Goal: Task Accomplishment & Management: Complete application form

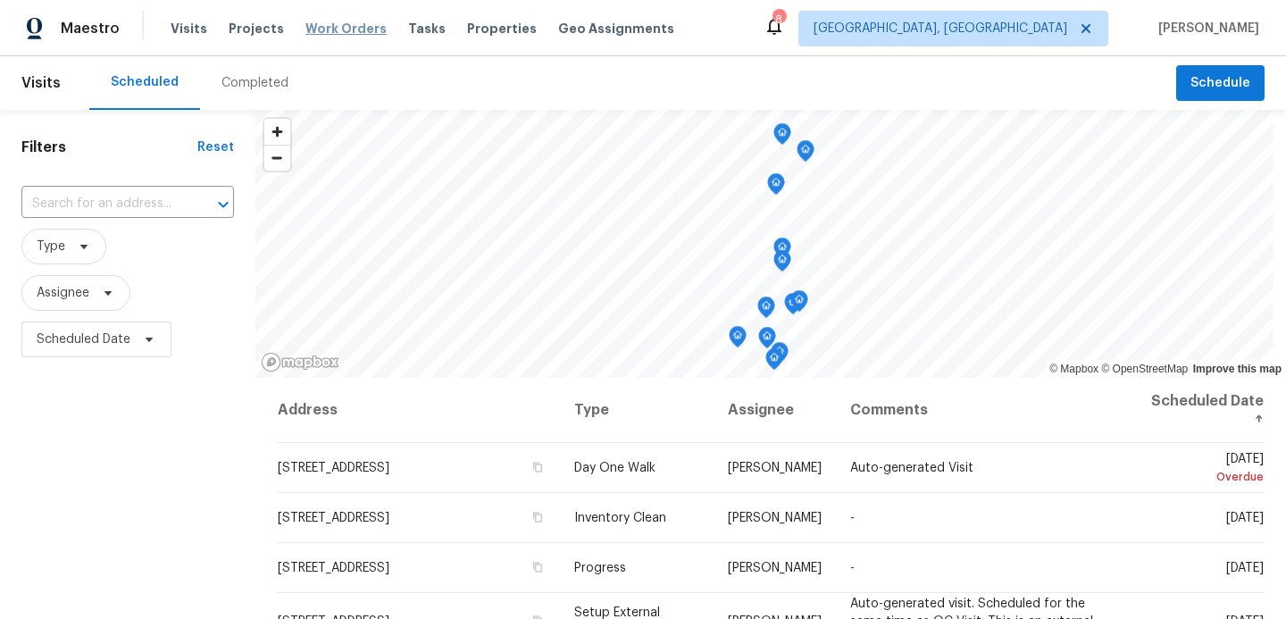
click at [321, 29] on span "Work Orders" at bounding box center [345, 29] width 81 height 18
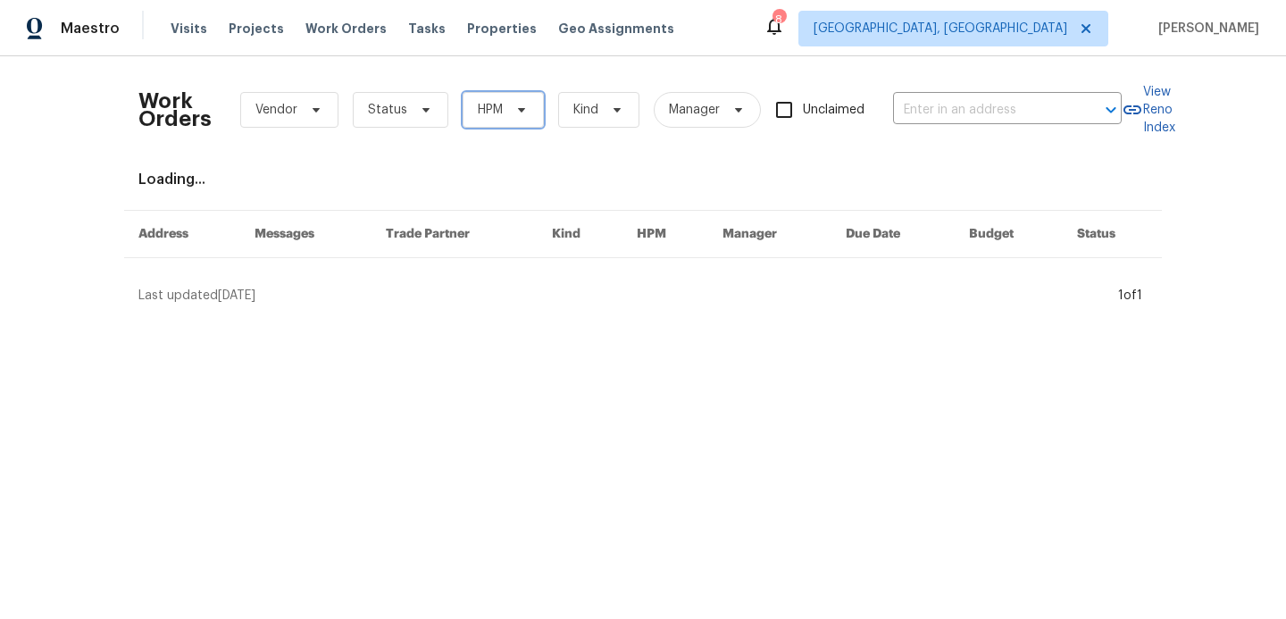
click at [501, 118] on span "HPM" at bounding box center [502, 110] width 81 height 36
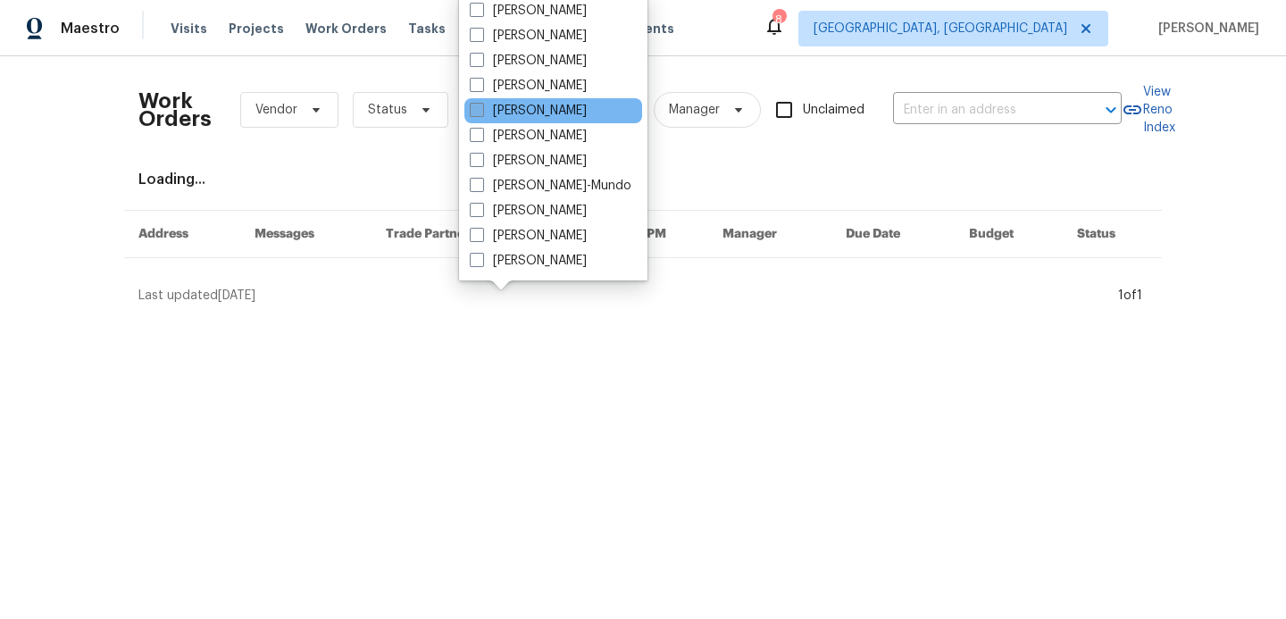
click at [476, 104] on span at bounding box center [477, 110] width 14 height 14
click at [476, 104] on input "[PERSON_NAME]" at bounding box center [476, 108] width 12 height 12
checkbox input "true"
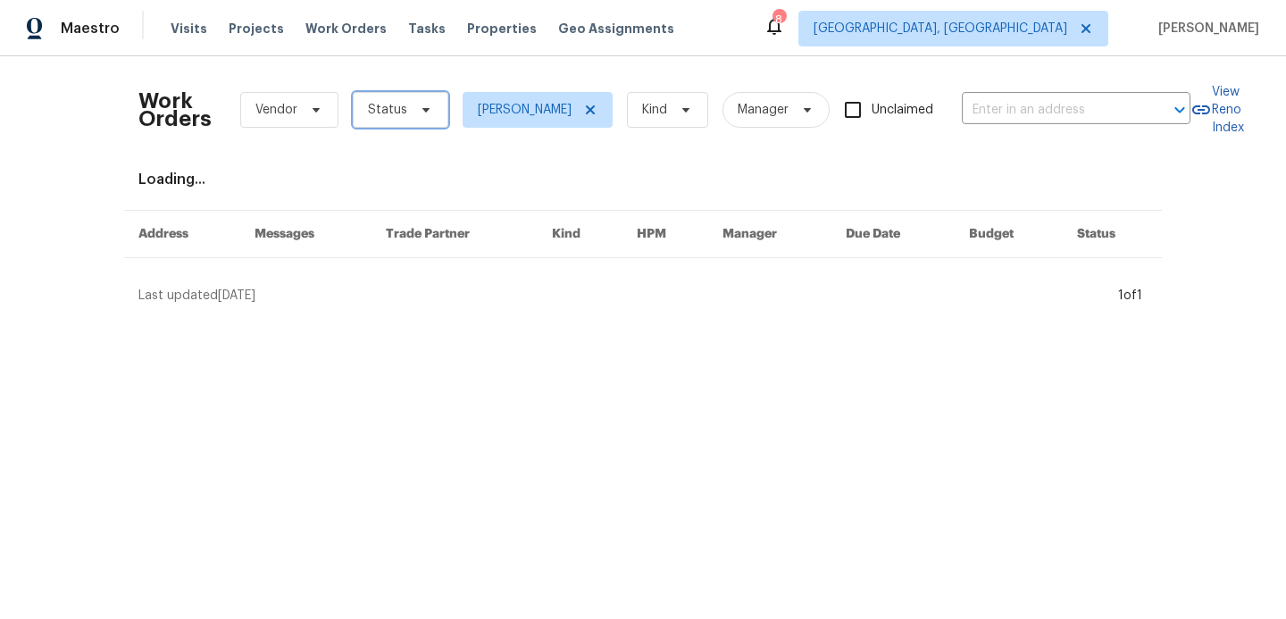
click at [407, 110] on span "Status" at bounding box center [401, 110] width 96 height 36
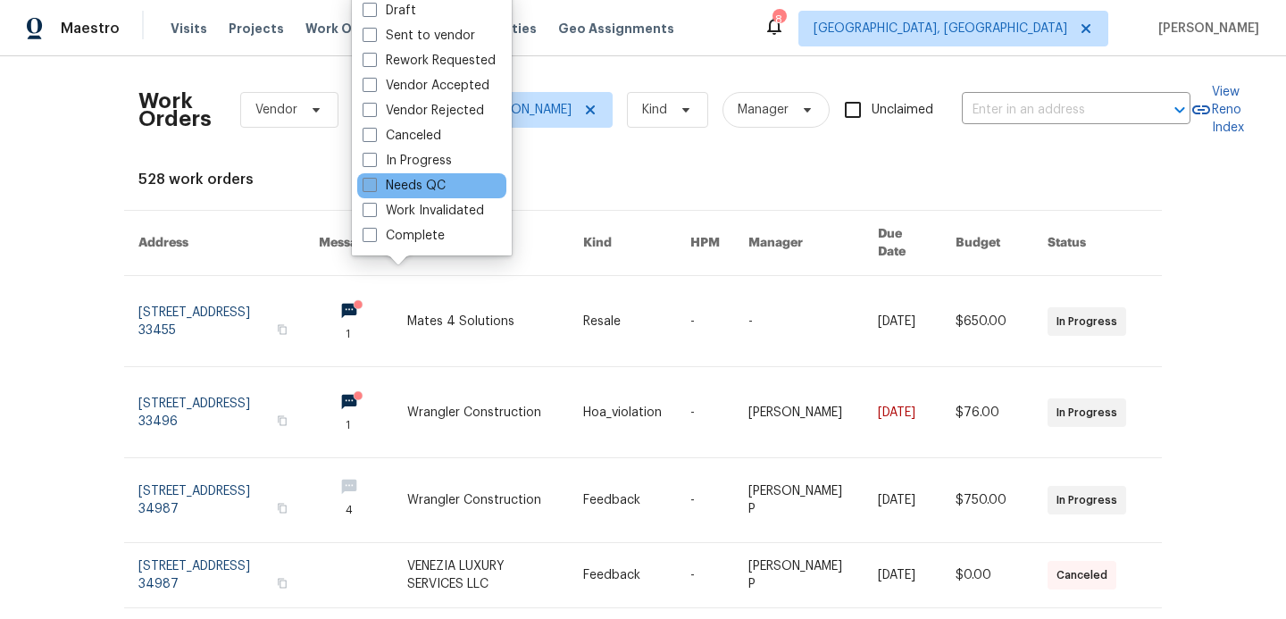
click at [372, 186] on span at bounding box center [369, 185] width 14 height 14
click at [372, 186] on input "Needs QC" at bounding box center [368, 183] width 12 height 12
checkbox input "true"
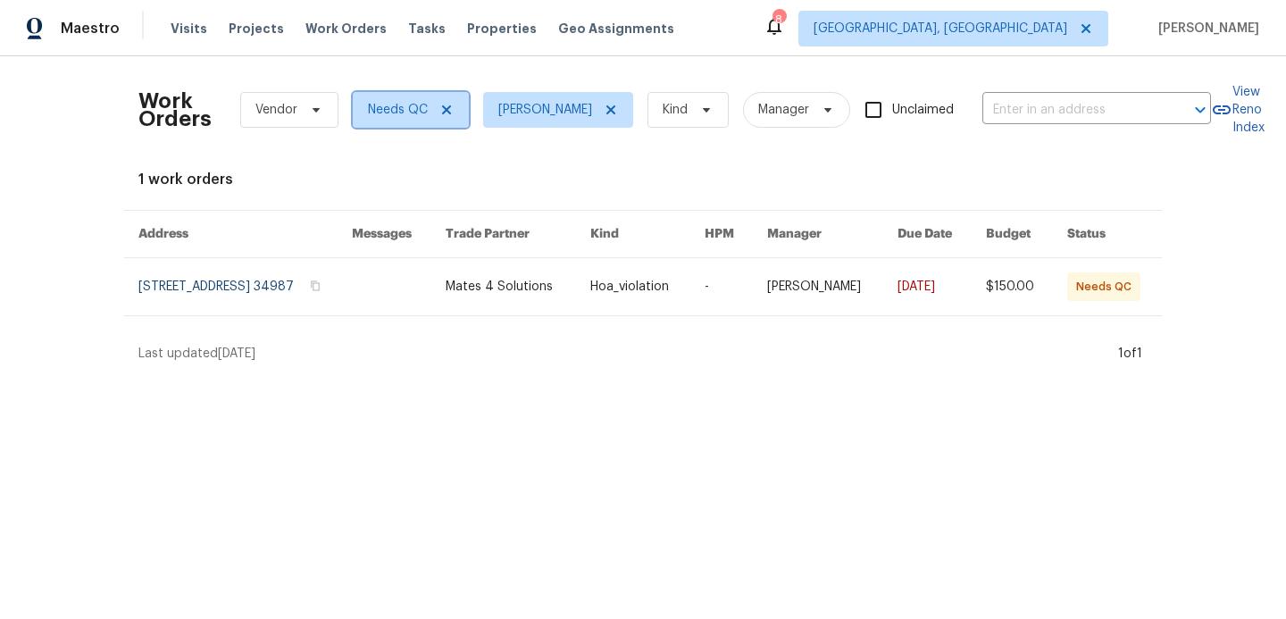
click at [439, 112] on icon at bounding box center [446, 110] width 14 height 14
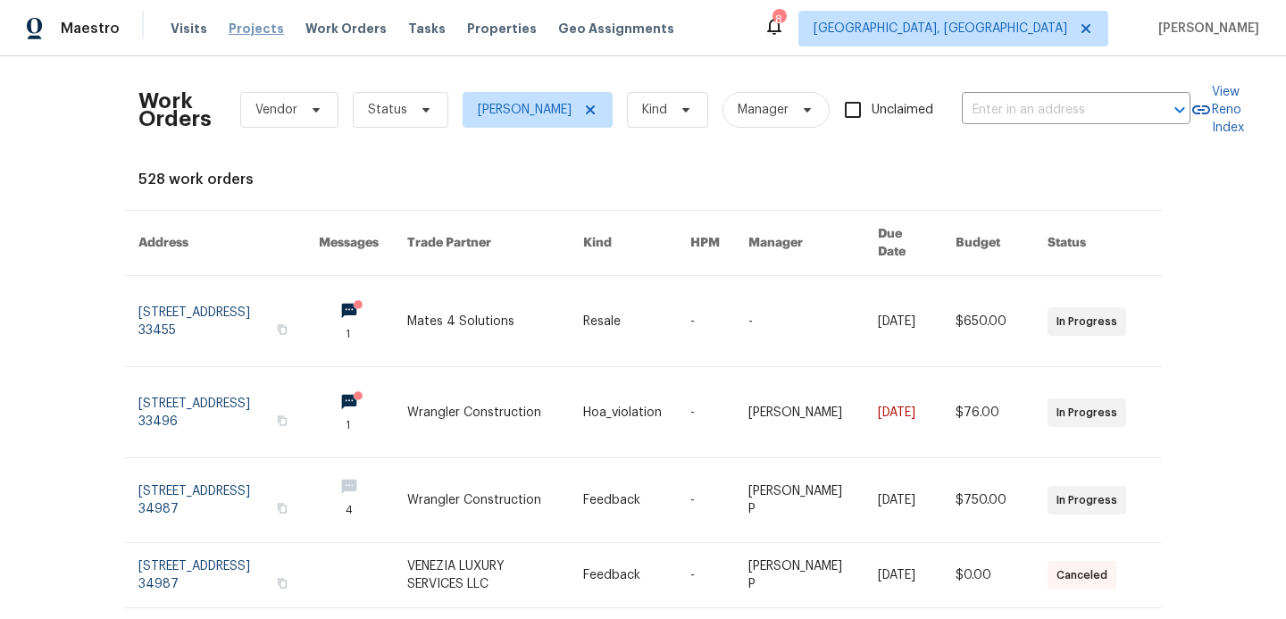
click at [260, 34] on span "Projects" at bounding box center [256, 29] width 55 height 18
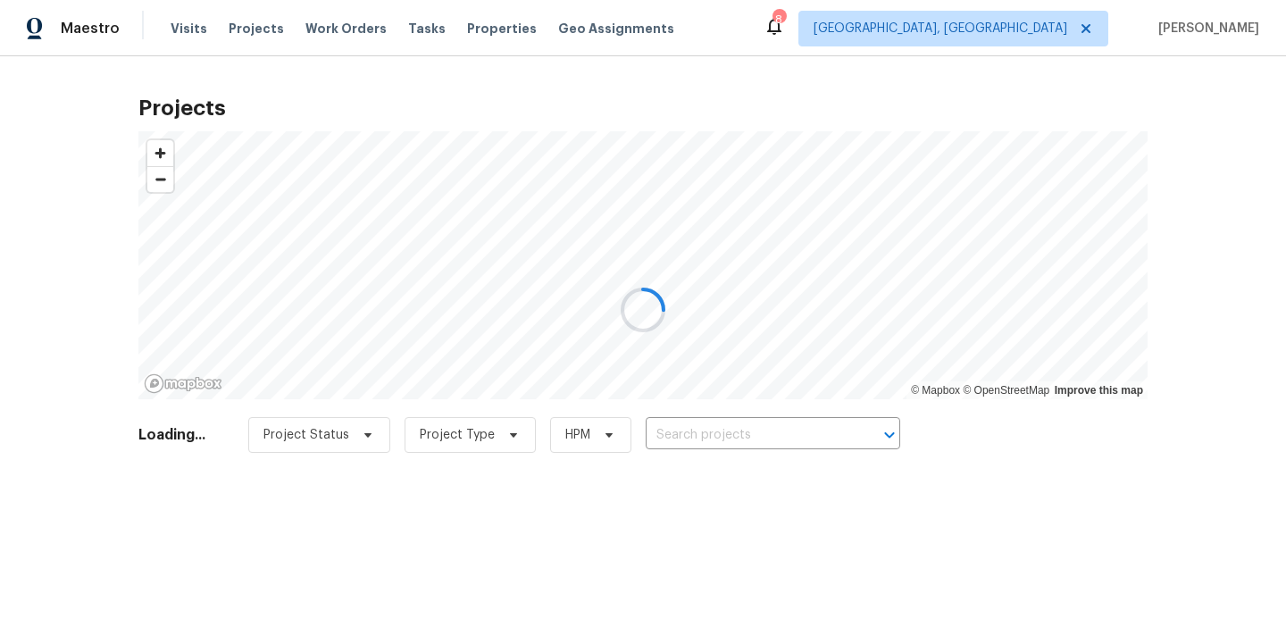
click at [691, 437] on div at bounding box center [643, 309] width 1286 height 619
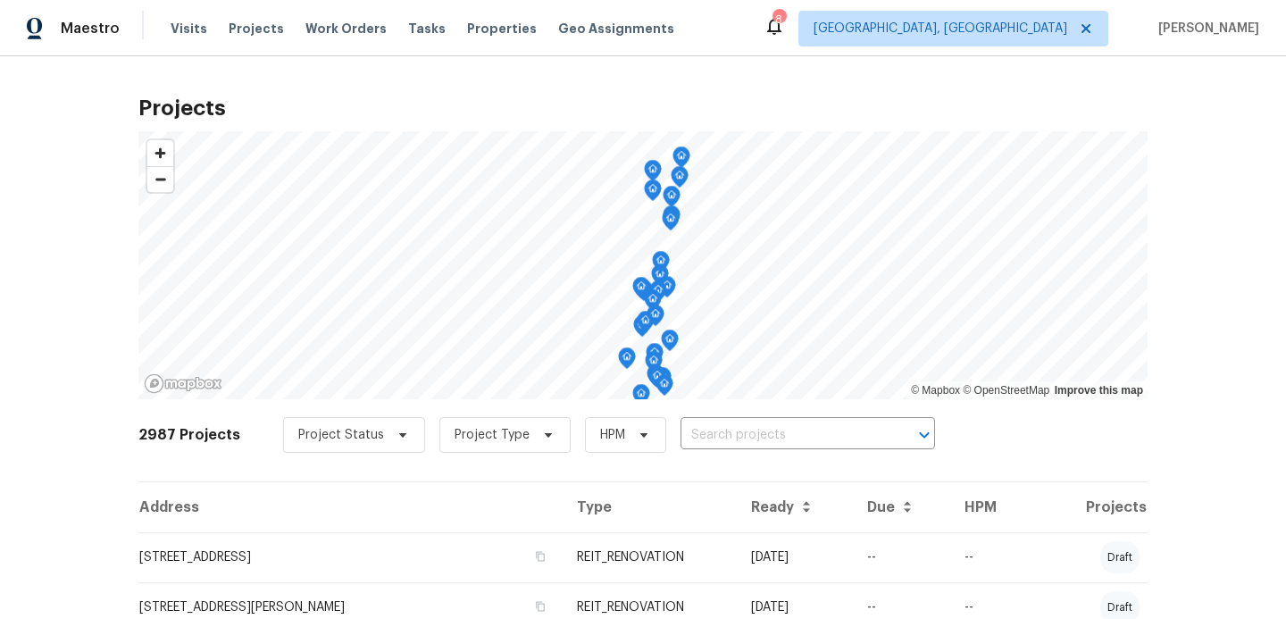
click at [691, 437] on input "text" at bounding box center [782, 435] width 204 height 28
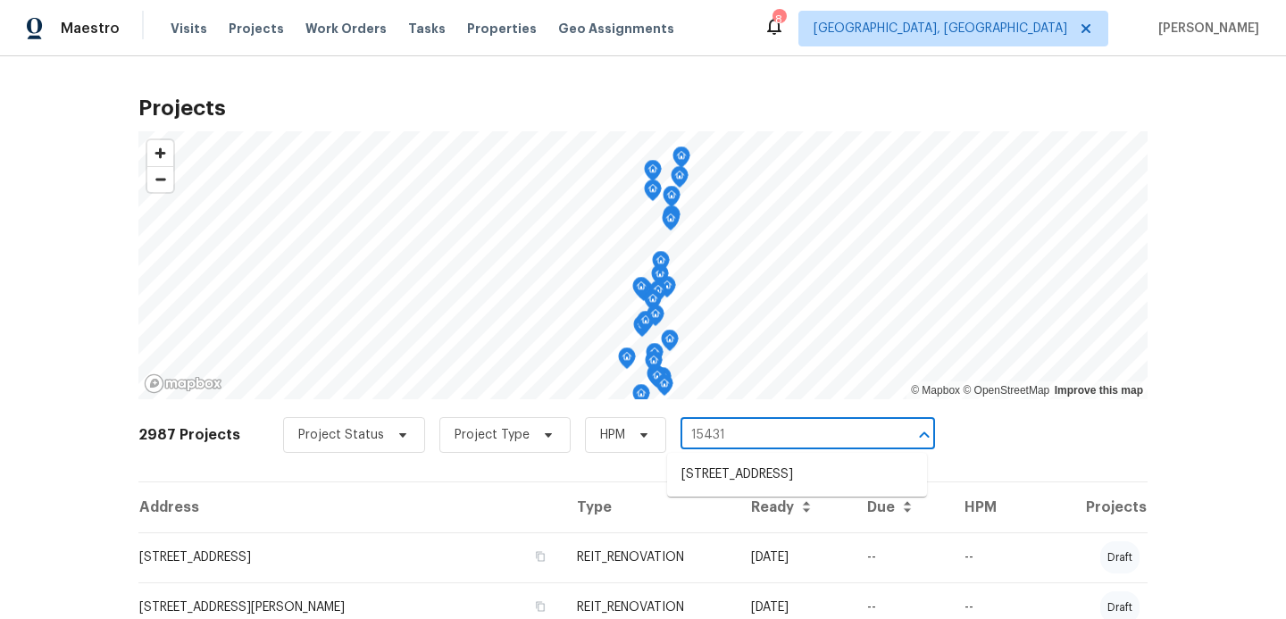
type input "15431"
click at [729, 475] on li "[STREET_ADDRESS]" at bounding box center [797, 474] width 260 height 29
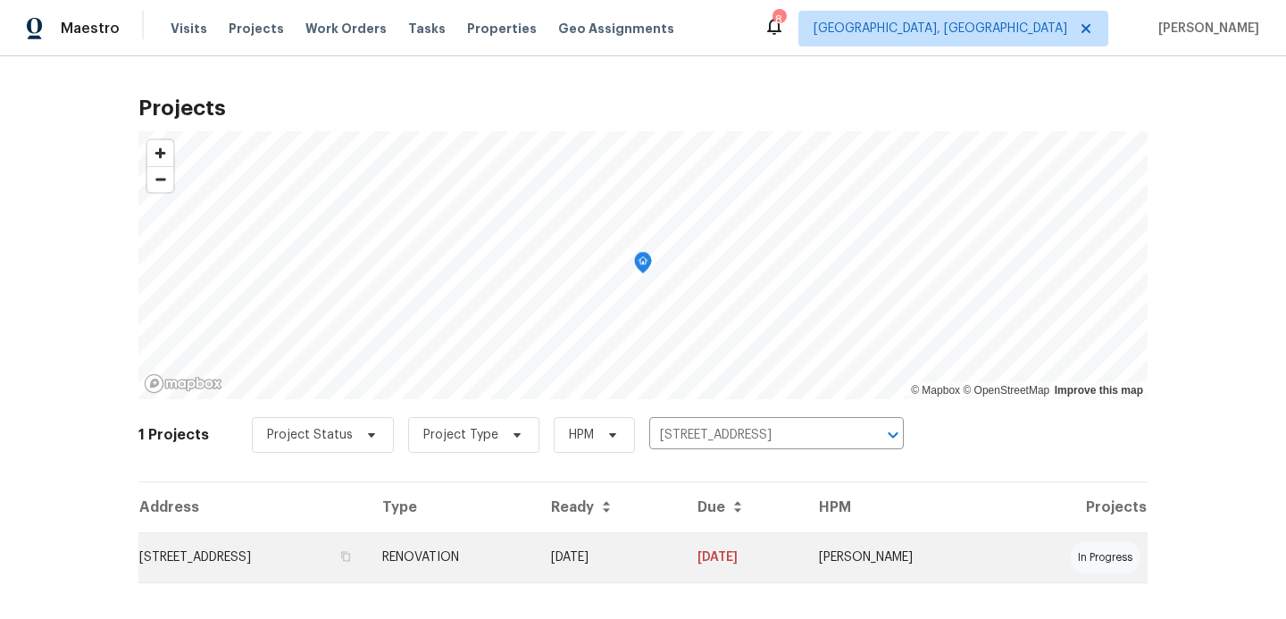
click at [537, 562] on td "RENOVATION" at bounding box center [452, 557] width 169 height 50
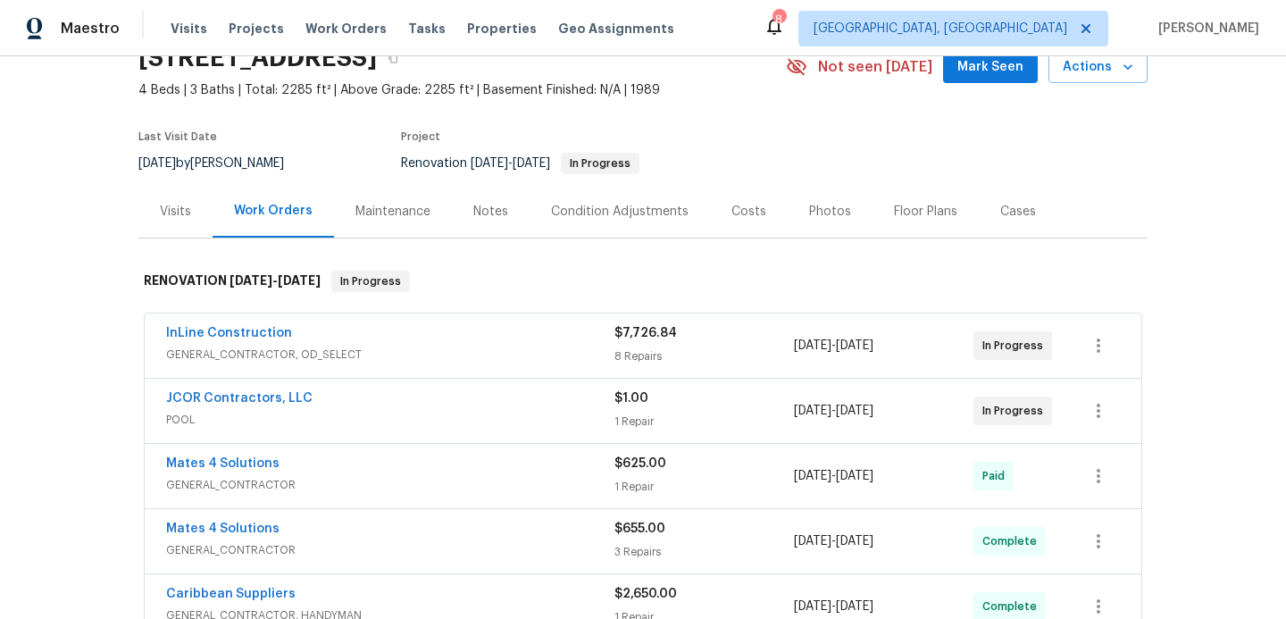
scroll to position [87, 0]
click at [1092, 409] on icon "button" at bounding box center [1097, 408] width 21 height 21
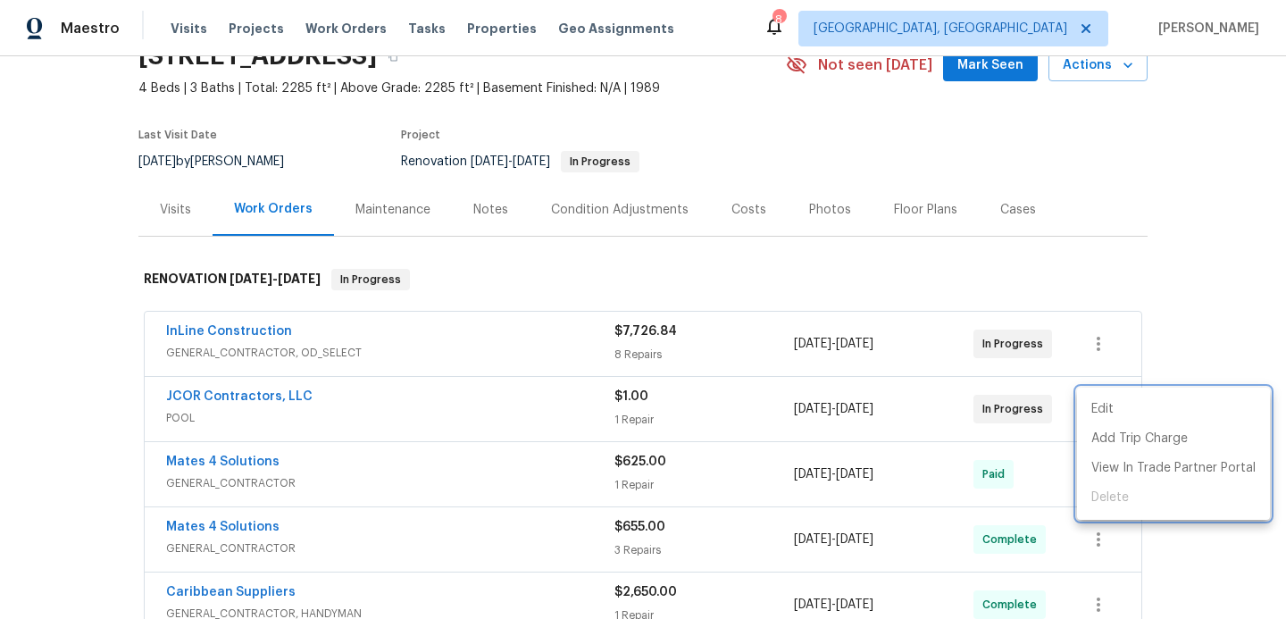
click at [461, 404] on div at bounding box center [643, 309] width 1286 height 619
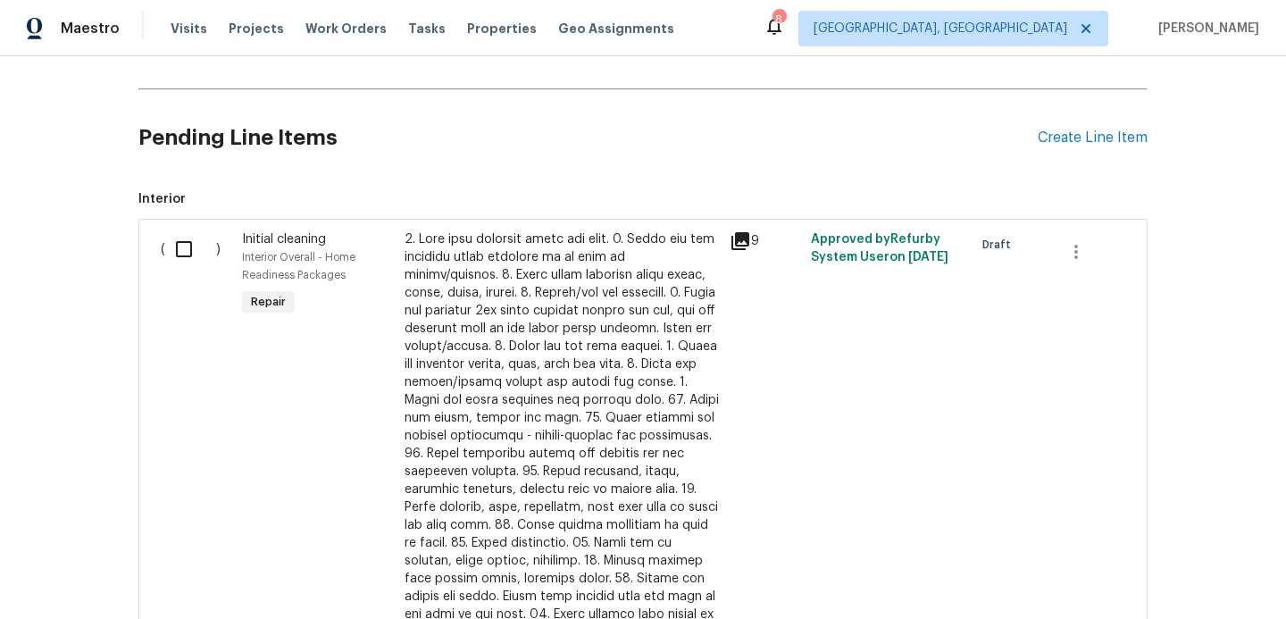
scroll to position [1144, 0]
click at [1067, 142] on div "Create Line Item" at bounding box center [1092, 135] width 110 height 17
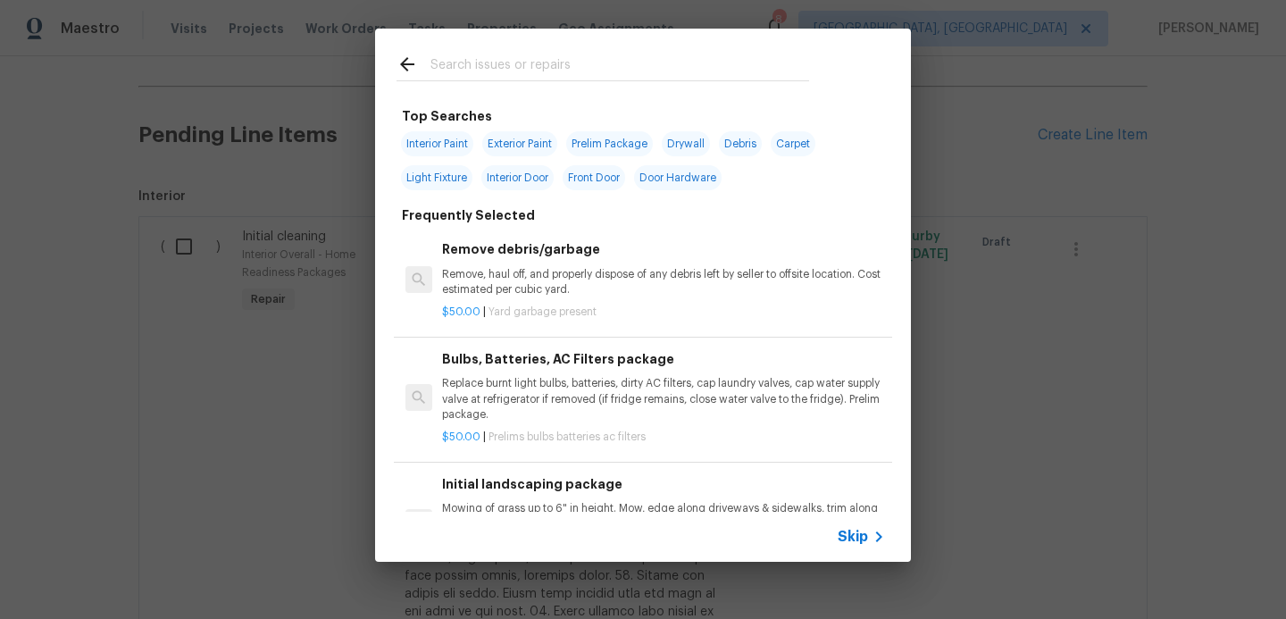
click at [850, 537] on span "Skip" at bounding box center [852, 537] width 30 height 18
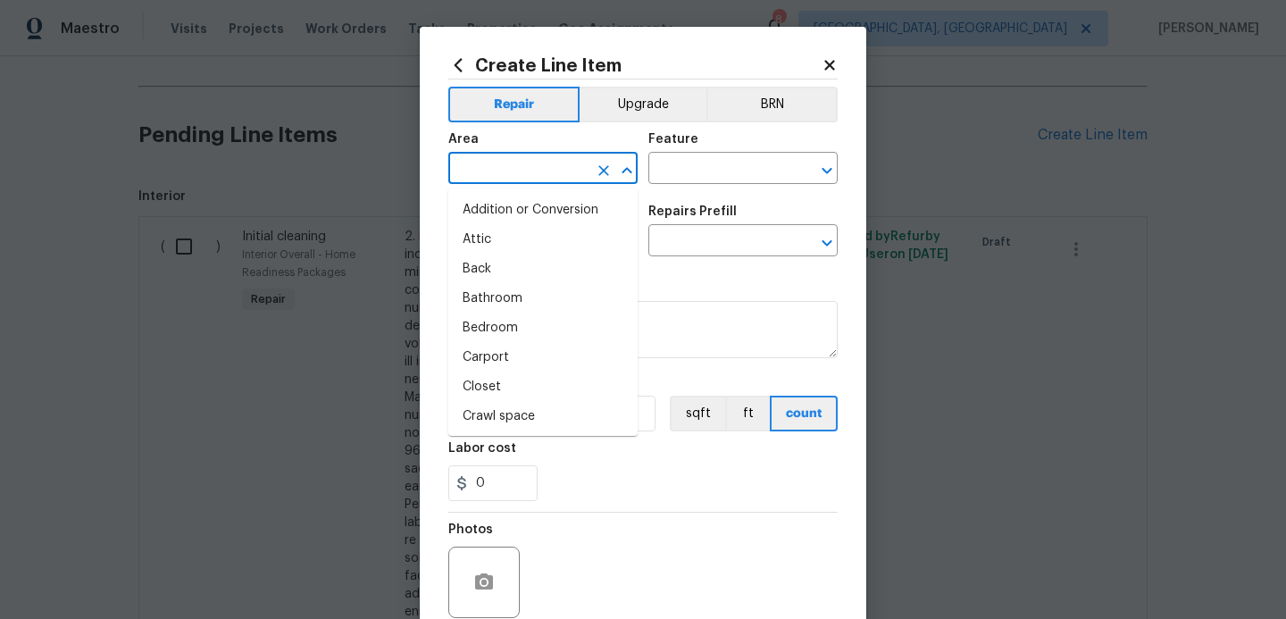
click at [506, 168] on input "text" at bounding box center [517, 170] width 139 height 28
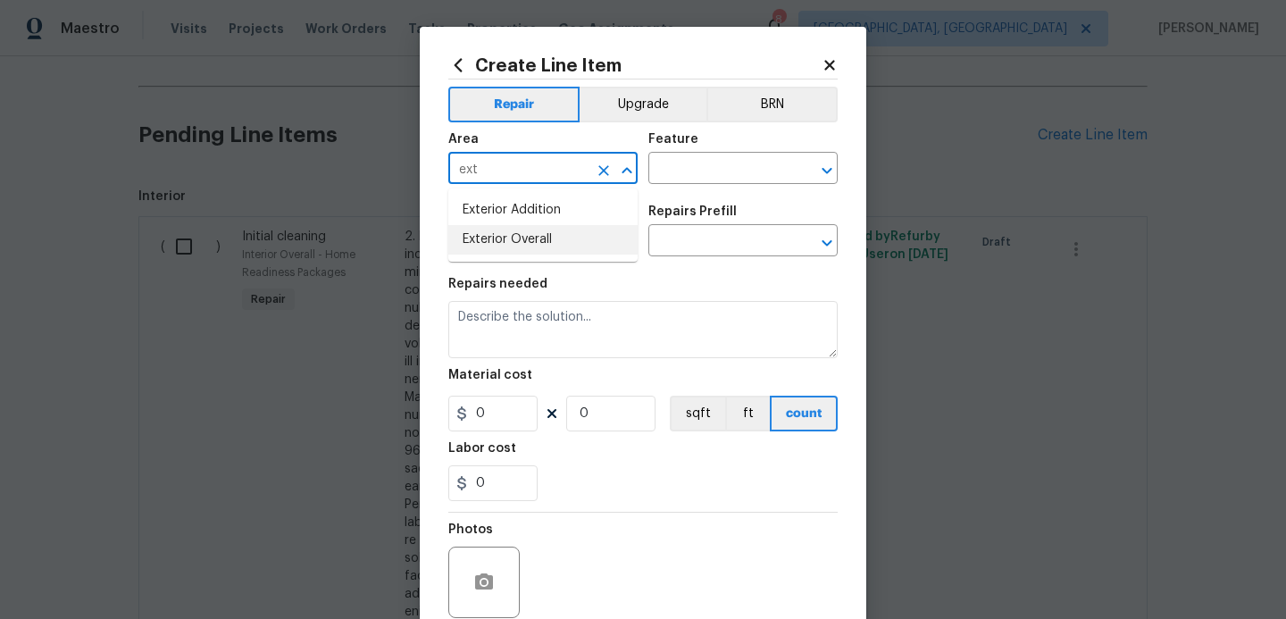
click at [501, 235] on li "Exterior Overall" at bounding box center [542, 239] width 189 height 29
type input "Exterior Overall"
click at [672, 162] on input "text" at bounding box center [717, 170] width 139 height 28
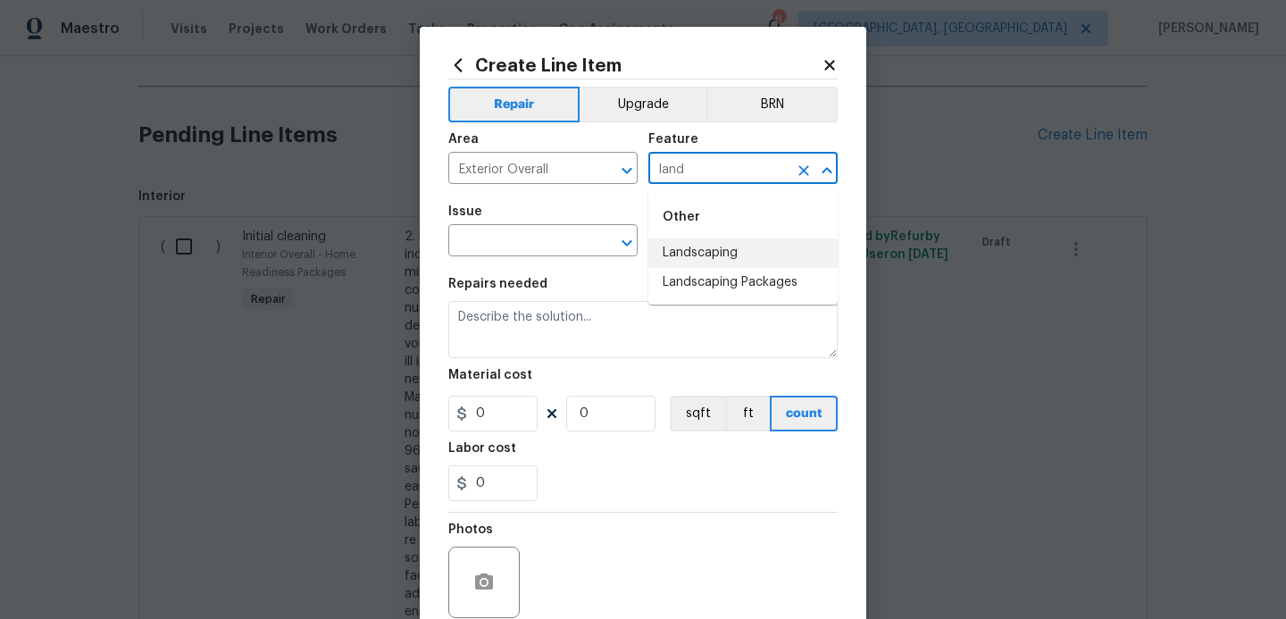
click at [696, 257] on li "Landscaping" at bounding box center [742, 252] width 189 height 29
type input "Landscaping"
click at [546, 243] on input "text" at bounding box center [517, 243] width 139 height 28
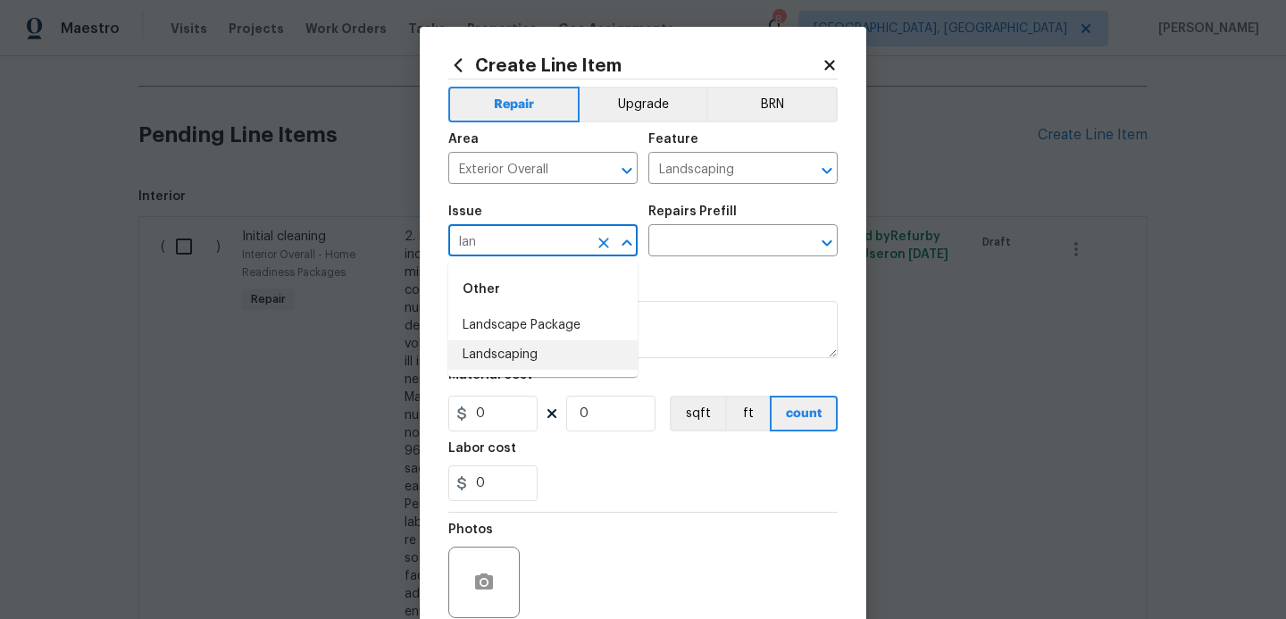
click at [503, 372] on ul "Other Landscape Package Landscaping" at bounding box center [542, 319] width 189 height 116
click at [525, 358] on li "Landscaping" at bounding box center [542, 354] width 189 height 29
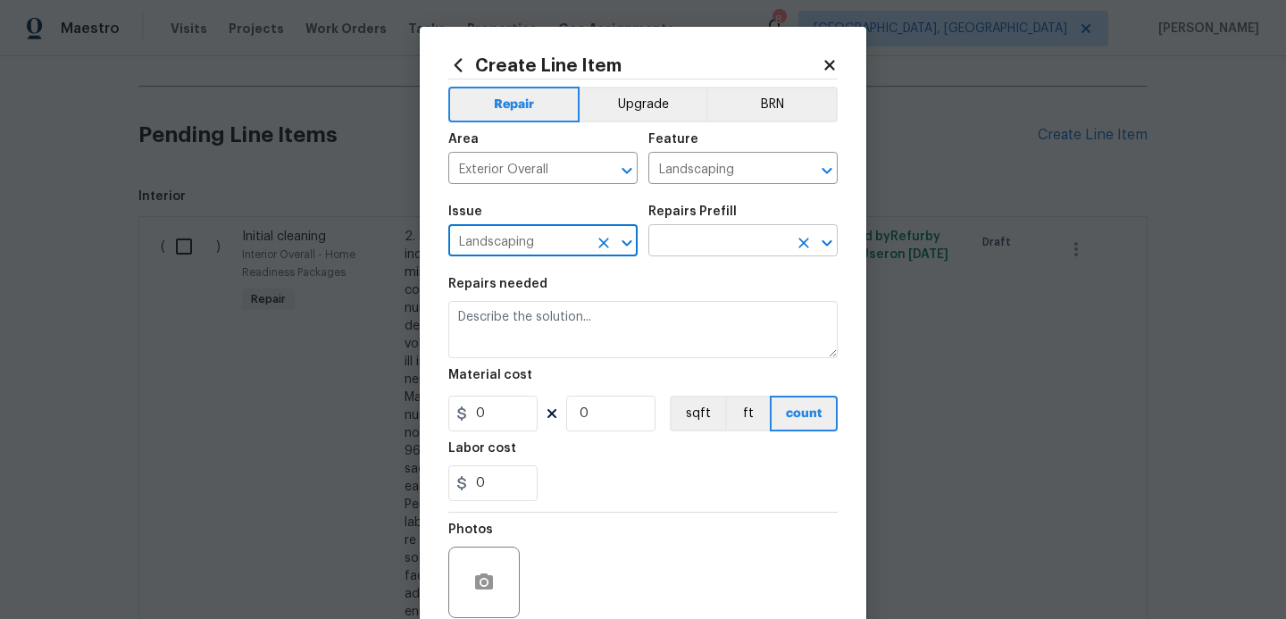
type input "Landscaping"
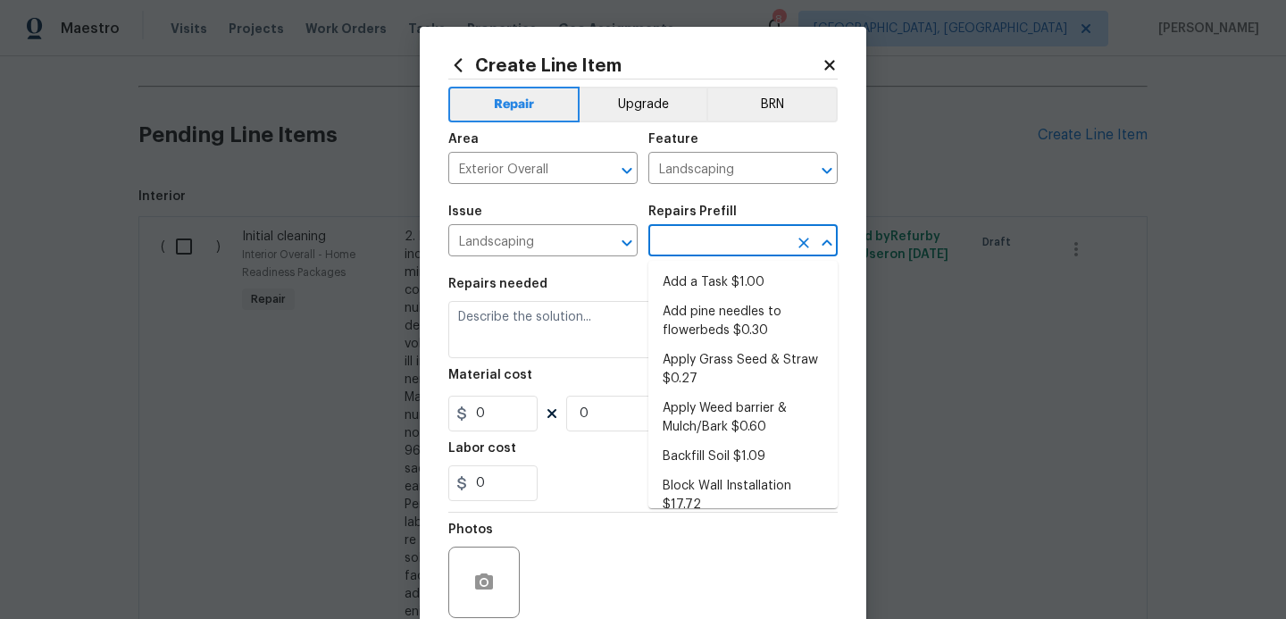
click at [691, 241] on input "text" at bounding box center [717, 243] width 139 height 28
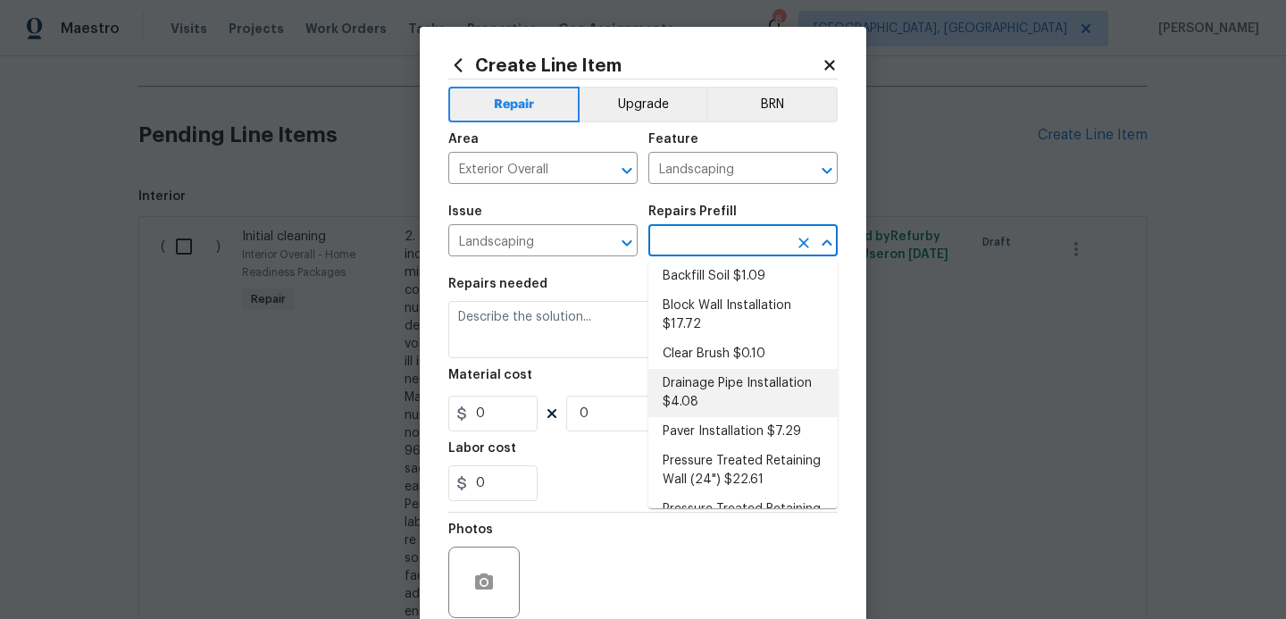
scroll to position [0, 0]
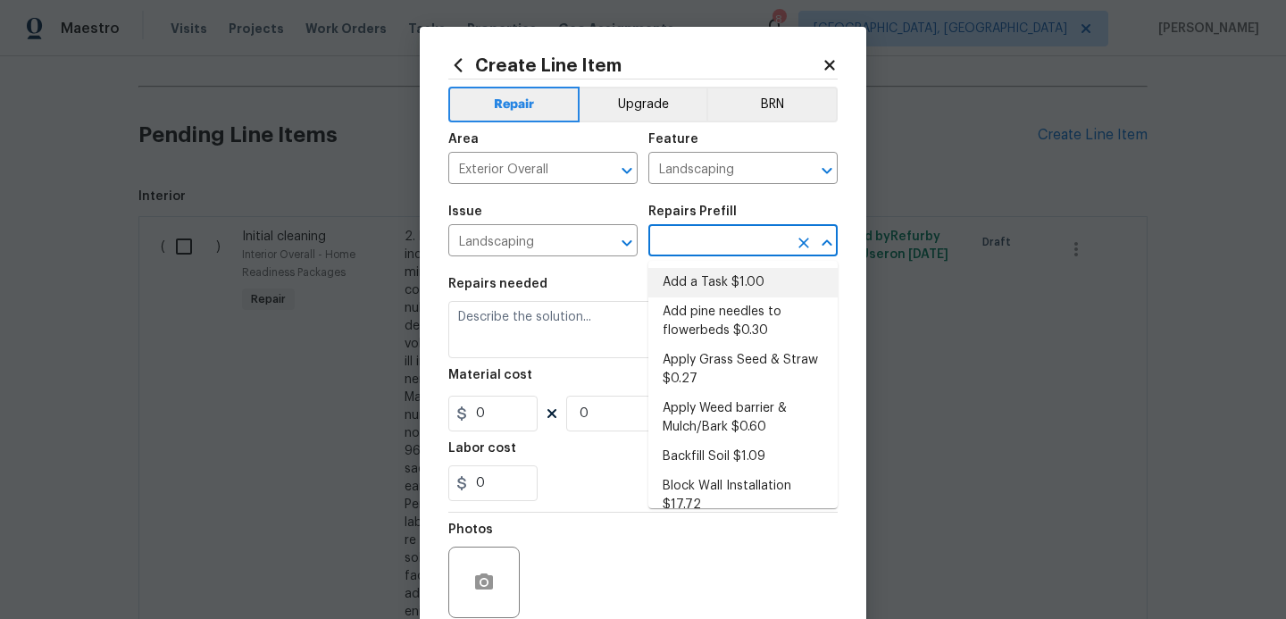
click at [718, 288] on li "Add a Task $1.00" at bounding box center [742, 282] width 189 height 29
type input "Add a Task $1.00"
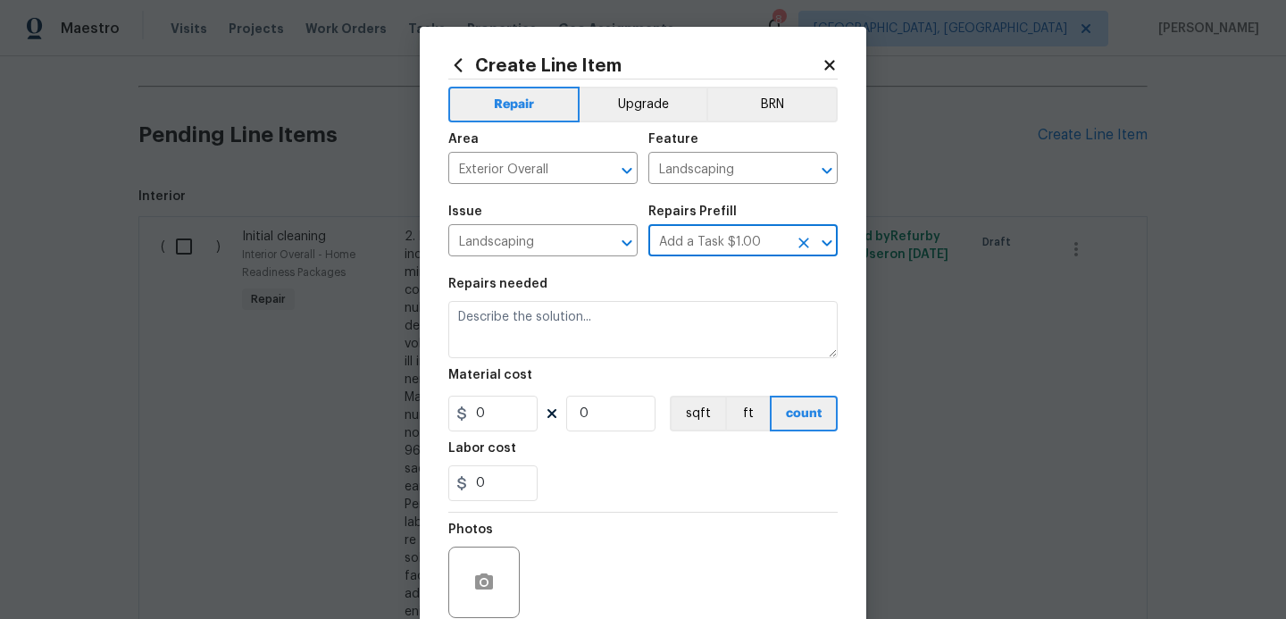
type textarea "HPM to detail"
type input "1"
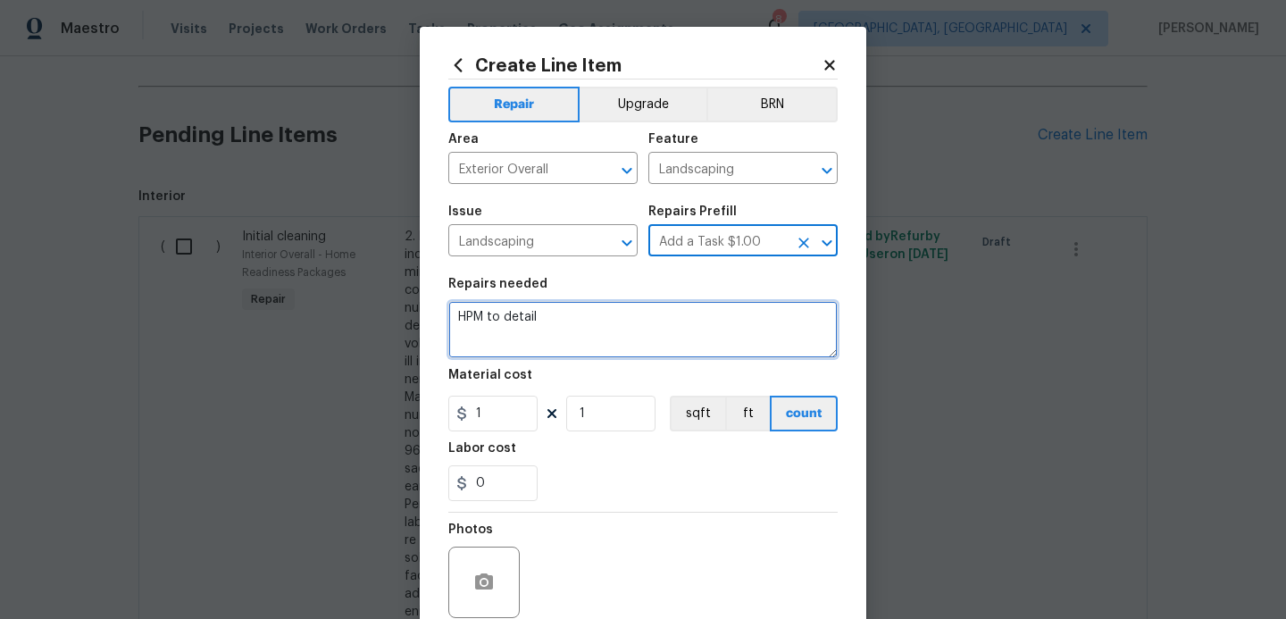
click at [599, 329] on textarea "HPM to detail" at bounding box center [642, 329] width 389 height 57
type textarea "H"
type textarea "cut grass clean all landscaping debris"
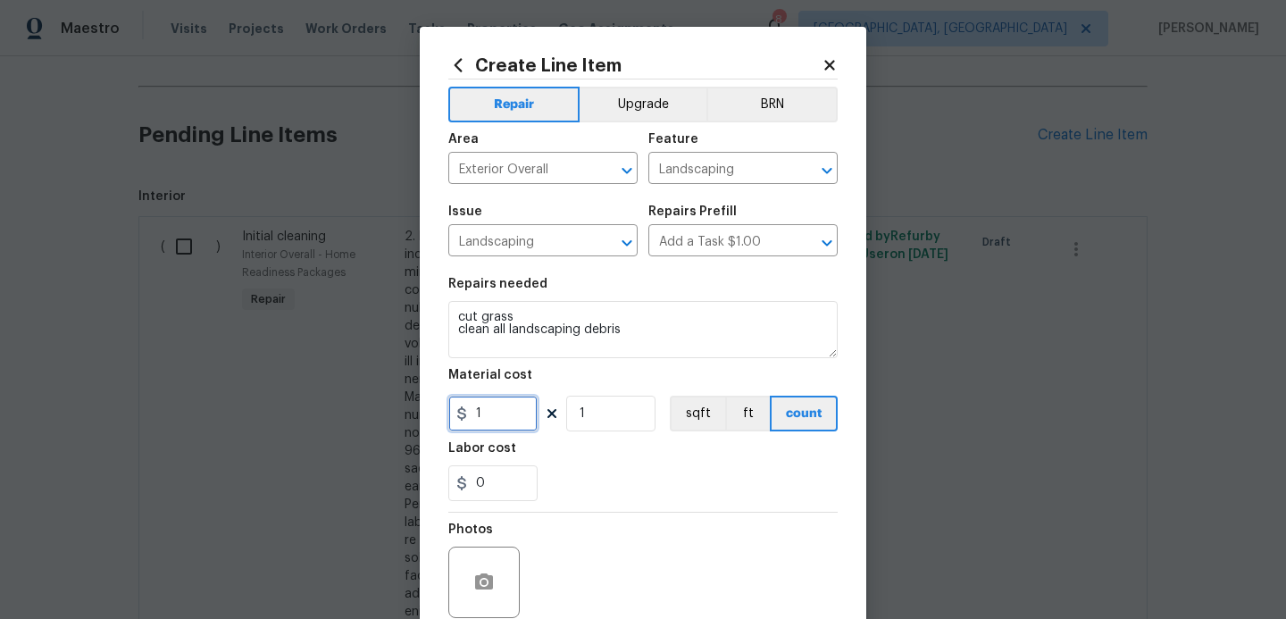
type input "1"
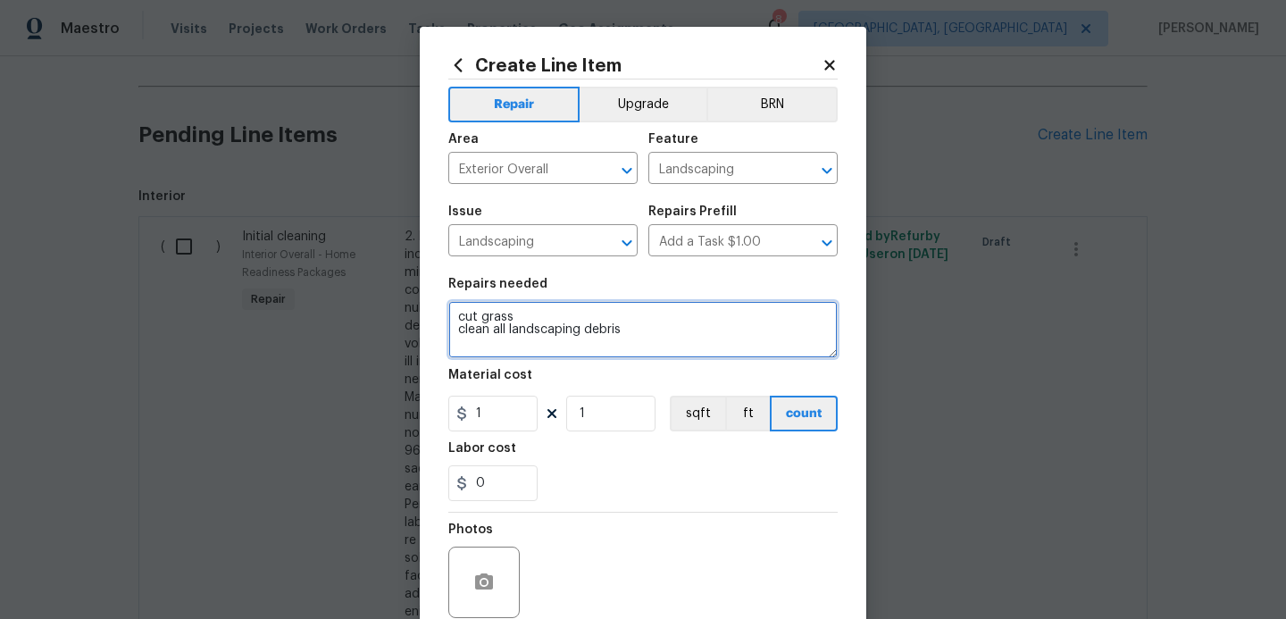
click at [466, 348] on textarea "cut grass clean all landscaping debris" at bounding box center [642, 329] width 389 height 57
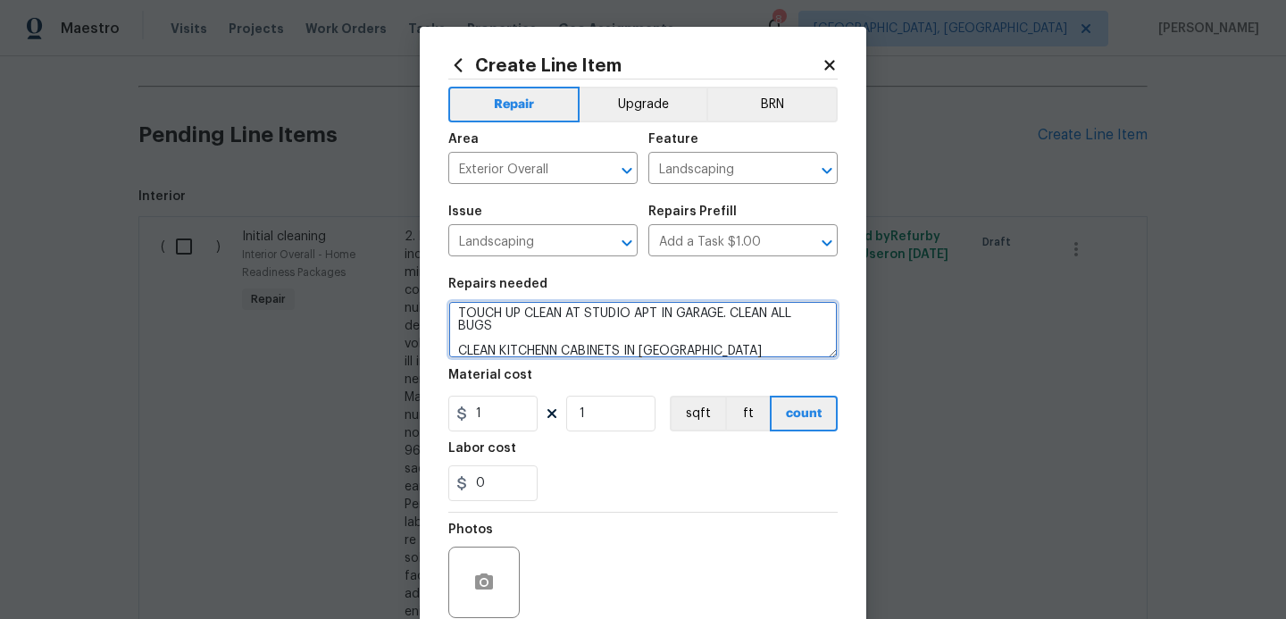
click at [561, 348] on textarea "cut grass clean all landscaping debris TOUCH UP CLEAN AT STUDIO APT IN GARAGE. …" at bounding box center [642, 329] width 389 height 57
click at [733, 354] on textarea "cut grass clean all landscaping debris TOUCH UP CLEAN AT STUDIO APT IN GARAGE. …" at bounding box center [642, 329] width 389 height 57
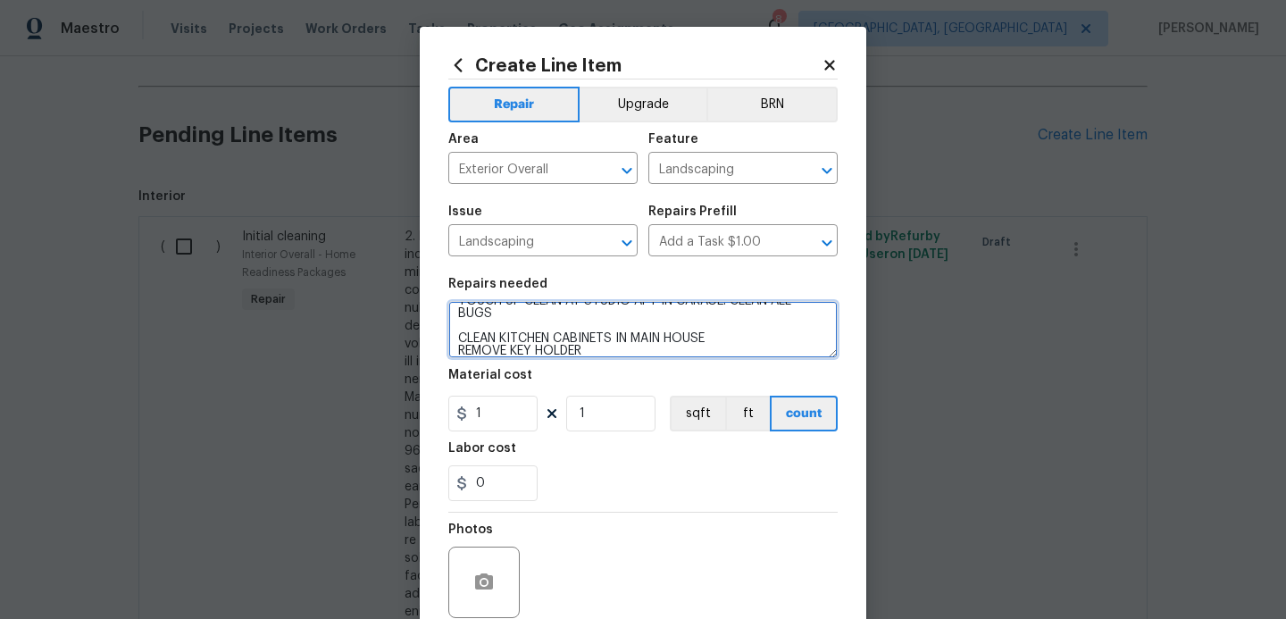
type textarea "cut grass clean all landscaping debris TOUCH UP CLEAN AT STUDIO APT IN GARAGE. …"
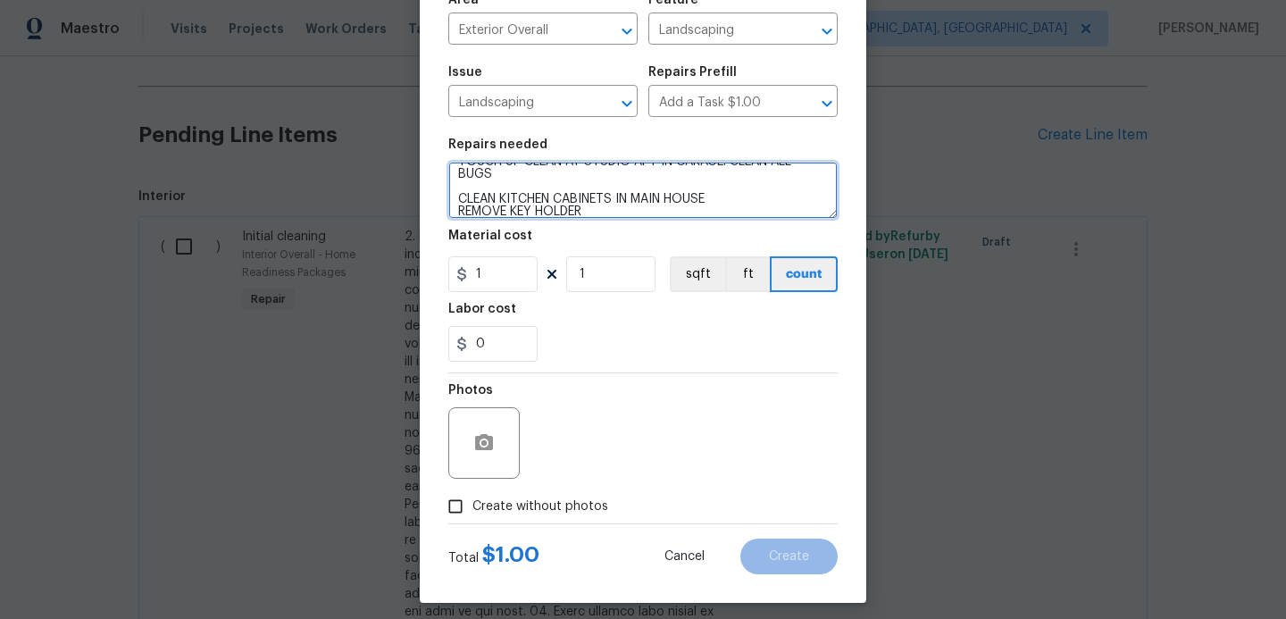
scroll to position [143, 0]
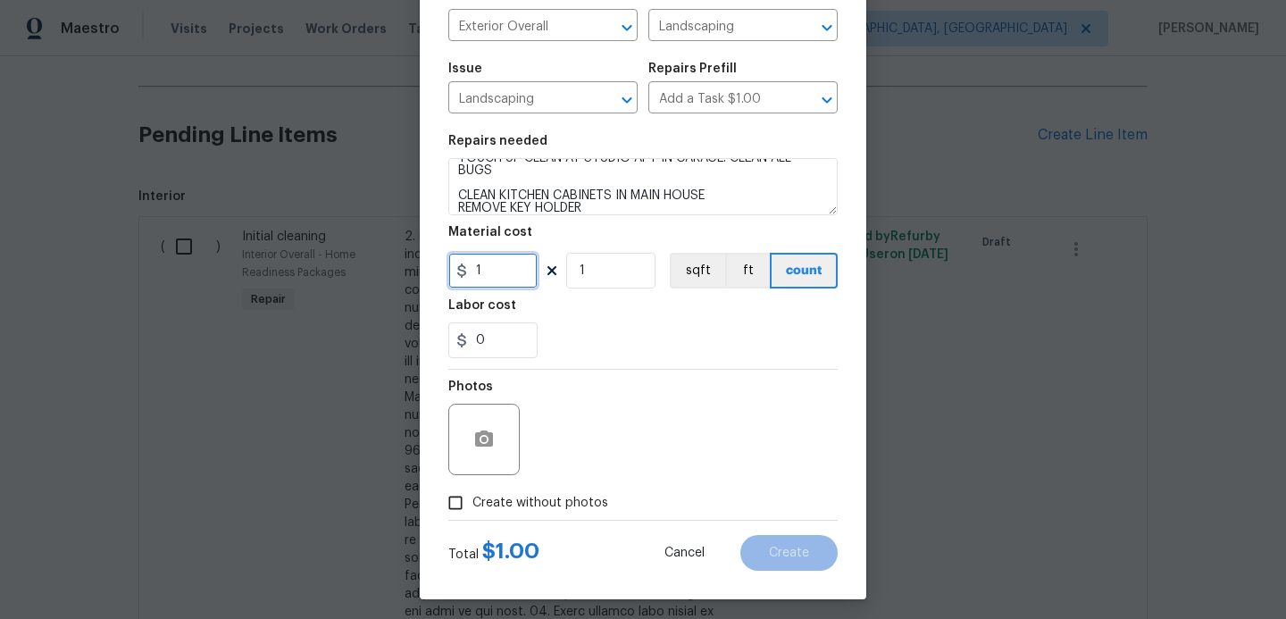
click at [499, 279] on input "1" at bounding box center [492, 271] width 89 height 36
type input "225"
click at [487, 450] on icon "button" at bounding box center [483, 439] width 21 height 21
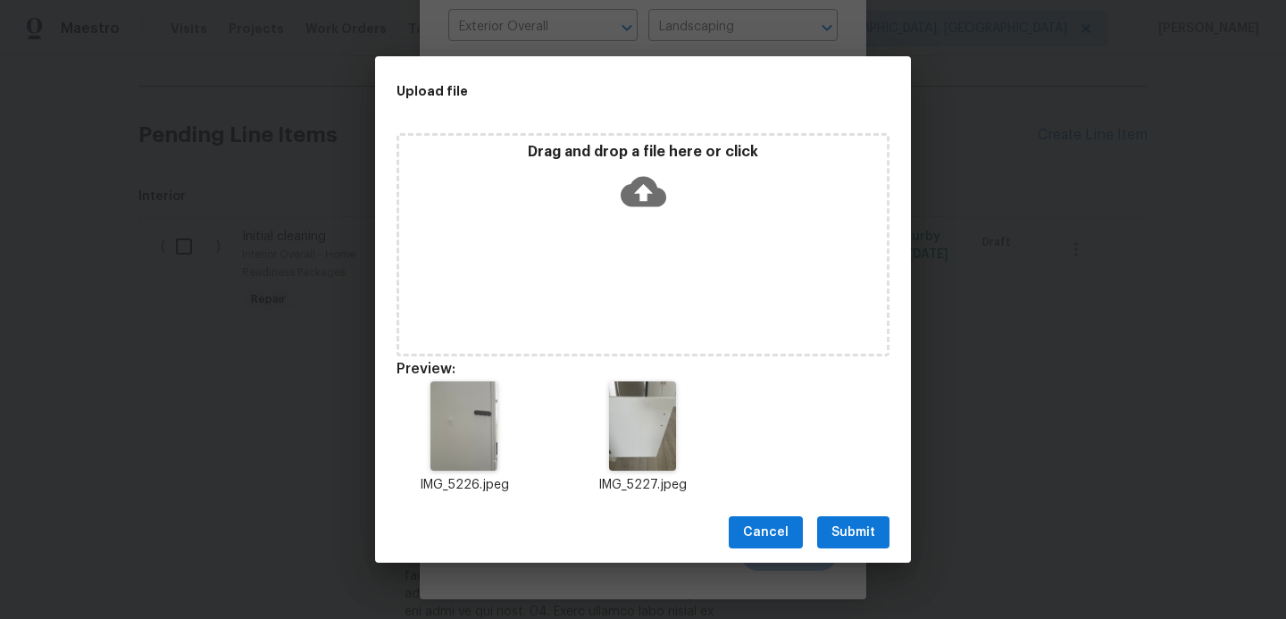
click at [858, 531] on span "Submit" at bounding box center [853, 532] width 44 height 22
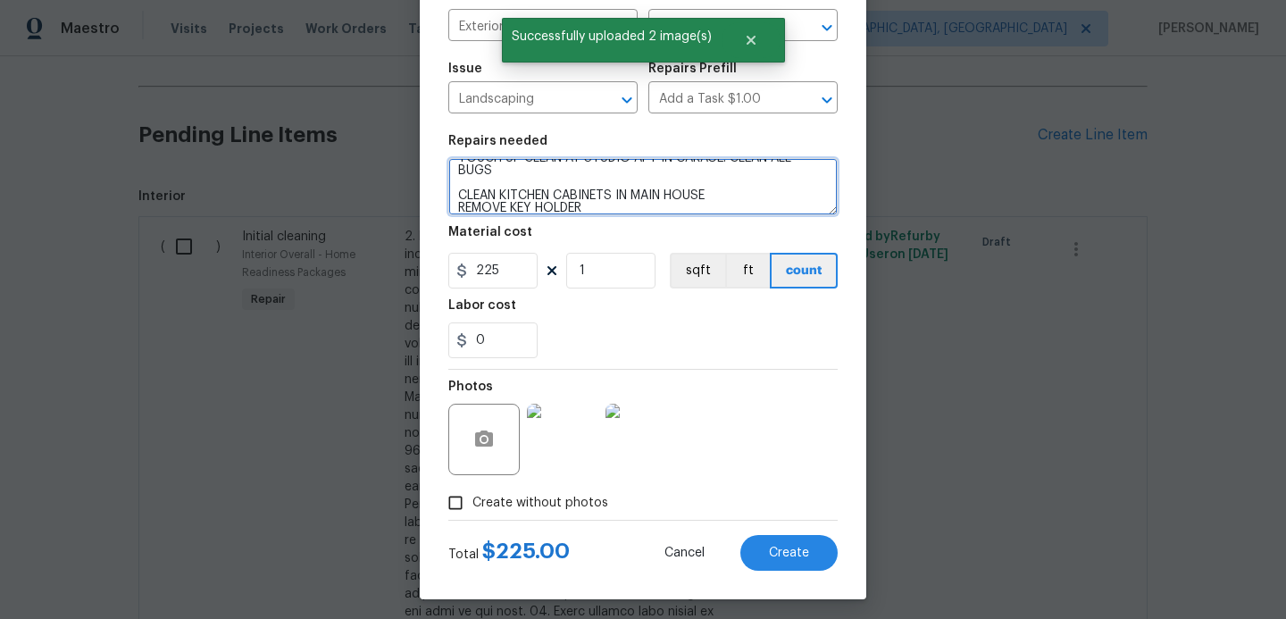
click at [737, 187] on textarea "cut grass clean all landscaping debris TOUCH UP CLEAN AT STUDIO APT IN GARAGE. …" at bounding box center [642, 186] width 389 height 57
click at [721, 199] on textarea "cut grass clean all landscaping debris TOUCH UP CLEAN AT STUDIO APT IN GARAGE. …" at bounding box center [642, 186] width 389 height 57
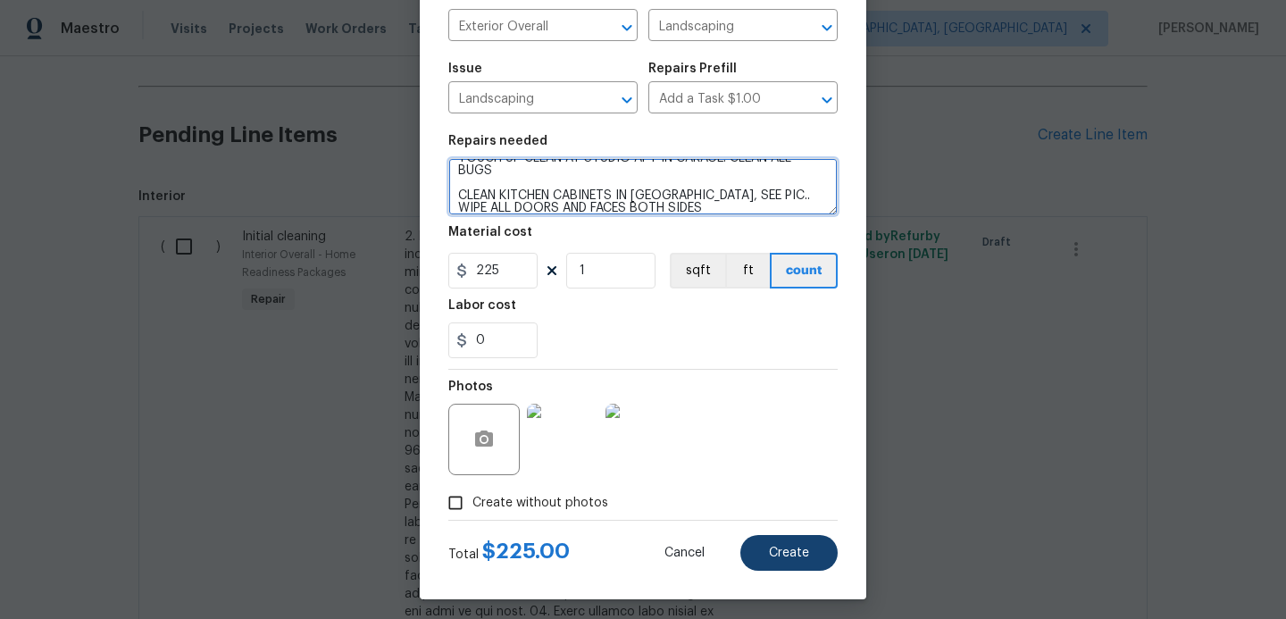
type textarea "cut grass clean all landscaping debris TOUCH UP CLEAN AT STUDIO APT IN GARAGE. …"
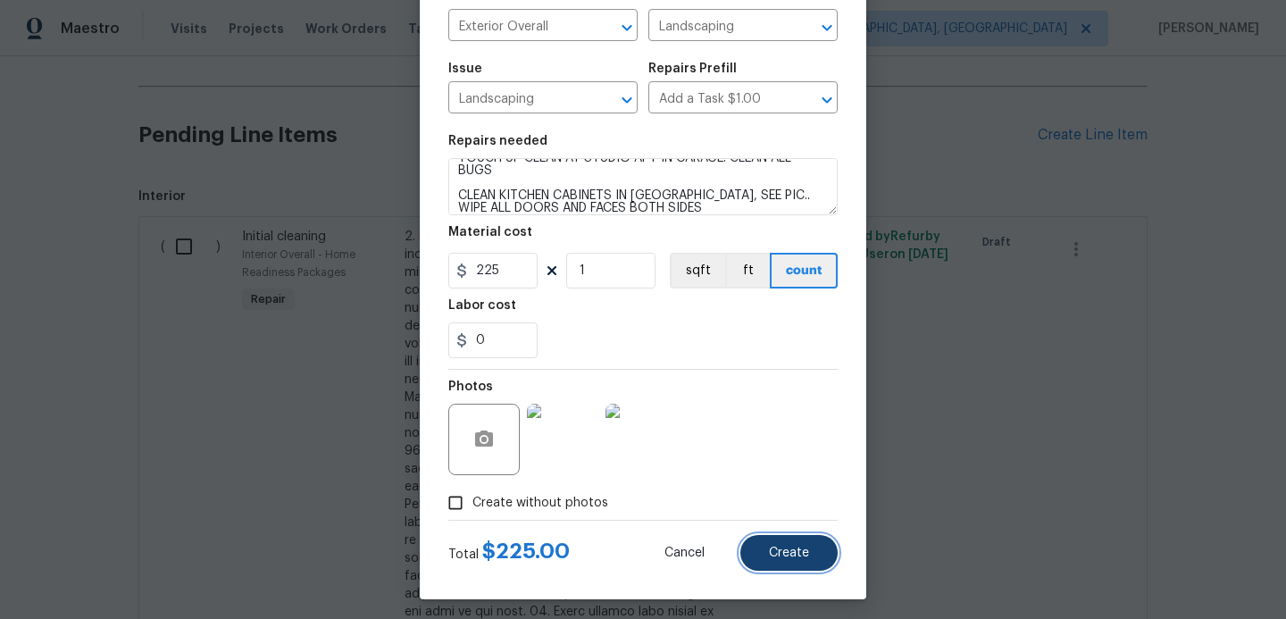
click at [784, 558] on span "Create" at bounding box center [789, 552] width 40 height 13
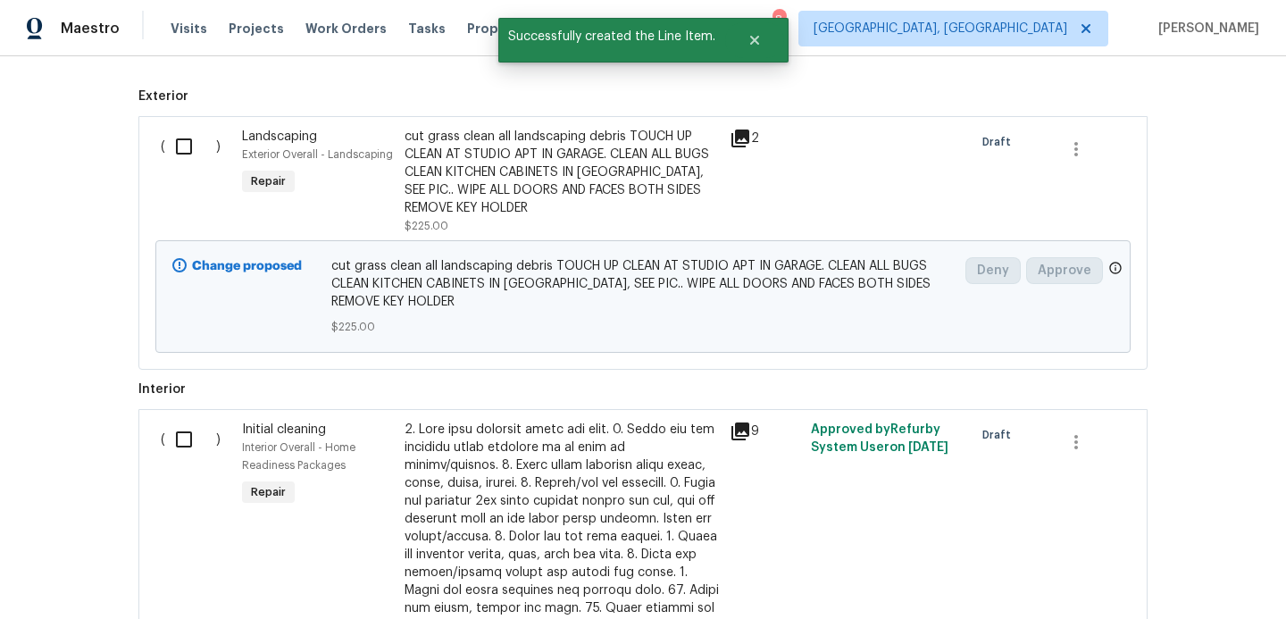
scroll to position [1252, 0]
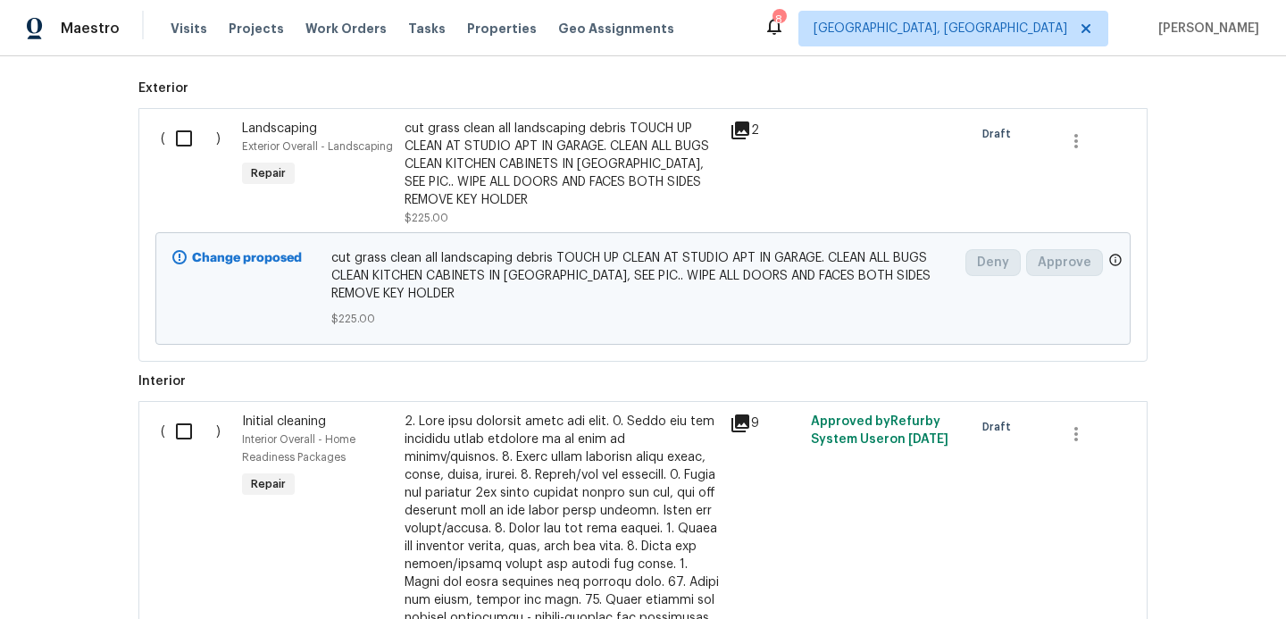
click at [185, 146] on input "checkbox" at bounding box center [190, 138] width 51 height 37
checkbox input "true"
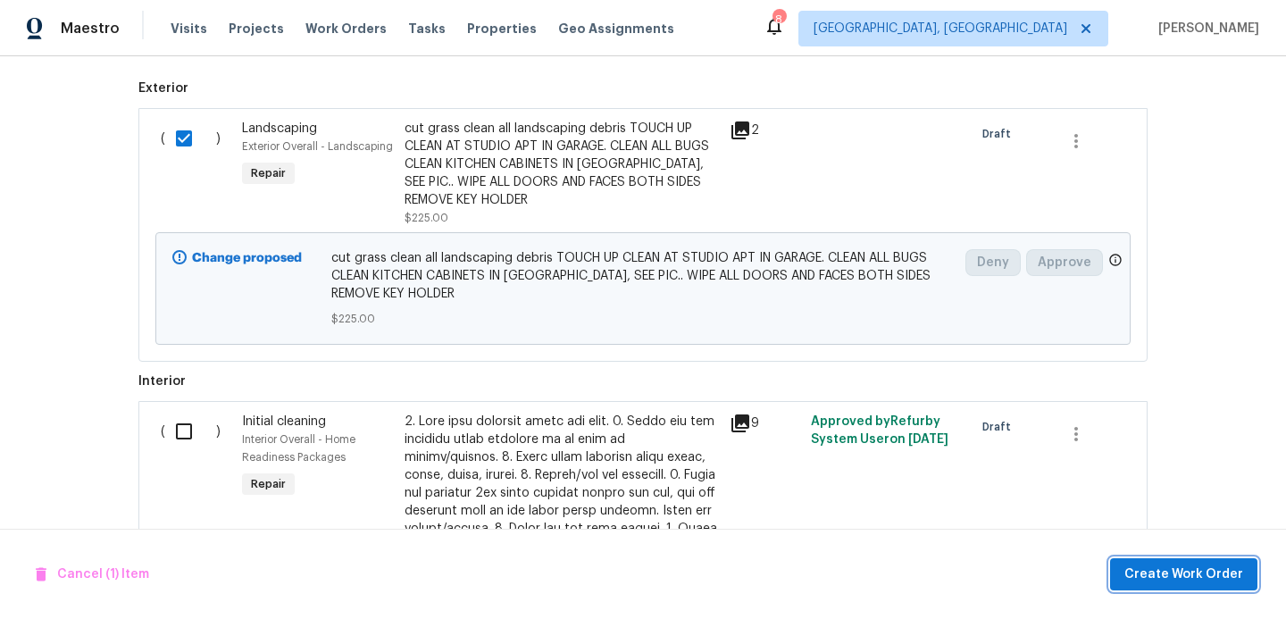
click at [1137, 570] on span "Create Work Order" at bounding box center [1183, 574] width 119 height 22
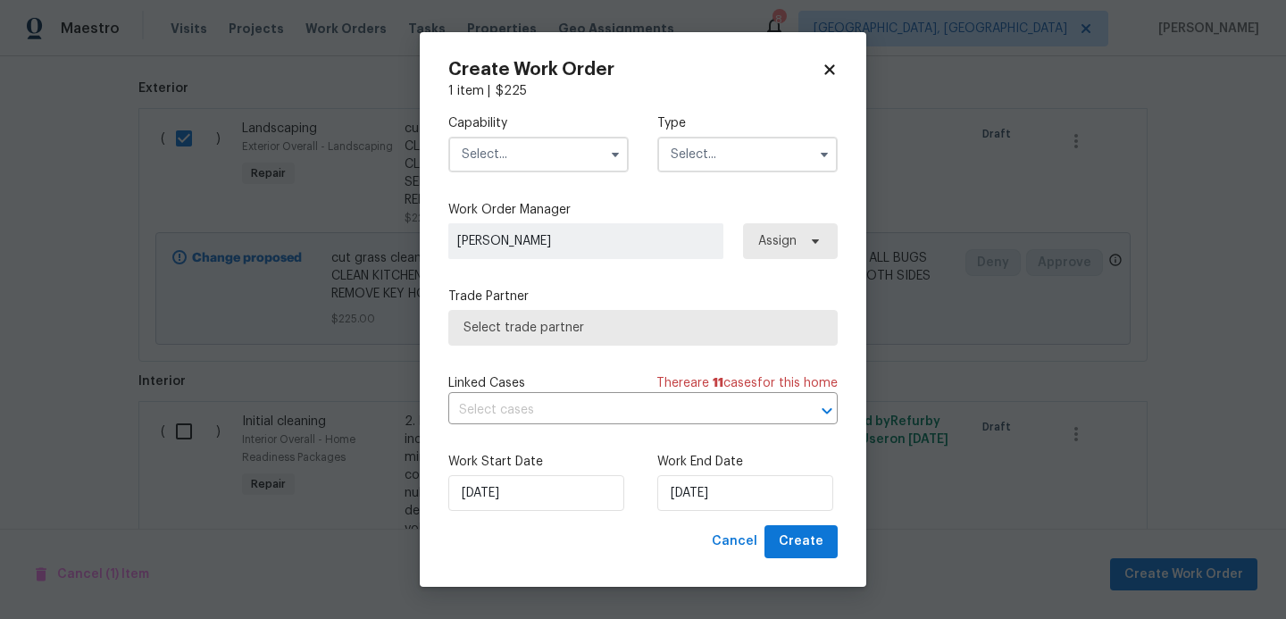
click at [533, 165] on input "text" at bounding box center [538, 155] width 180 height 36
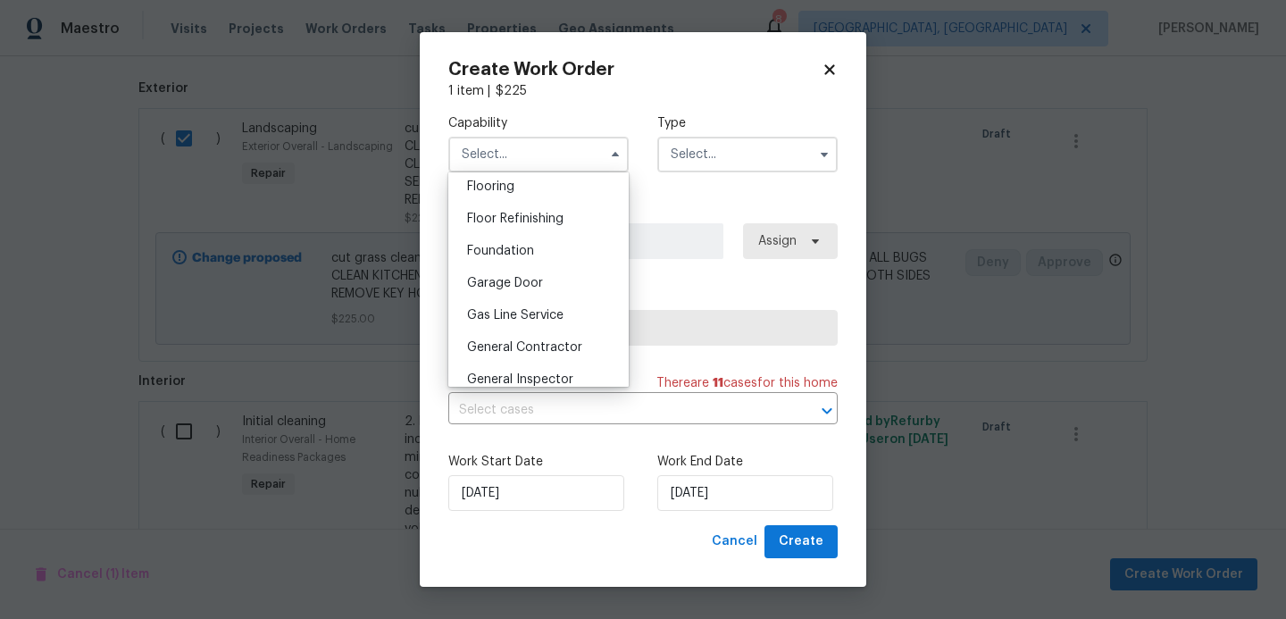
scroll to position [707, 0]
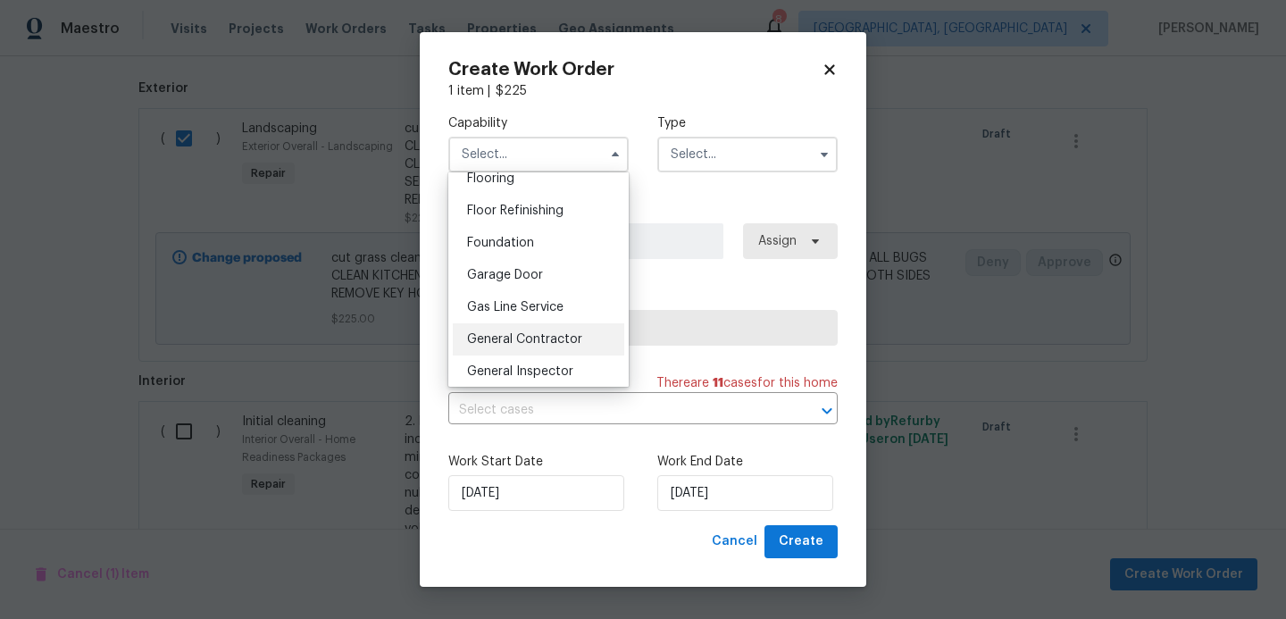
click at [508, 343] on span "General Contractor" at bounding box center [524, 339] width 115 height 12
type input "General Contractor"
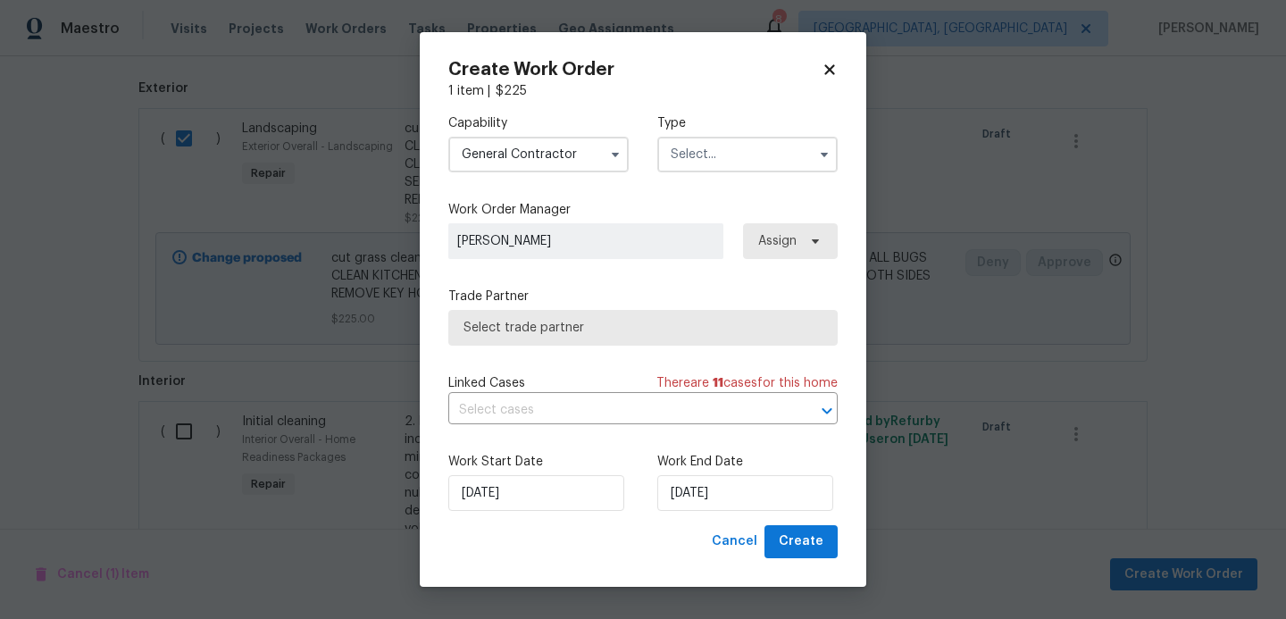
click at [761, 165] on input "text" at bounding box center [747, 155] width 180 height 36
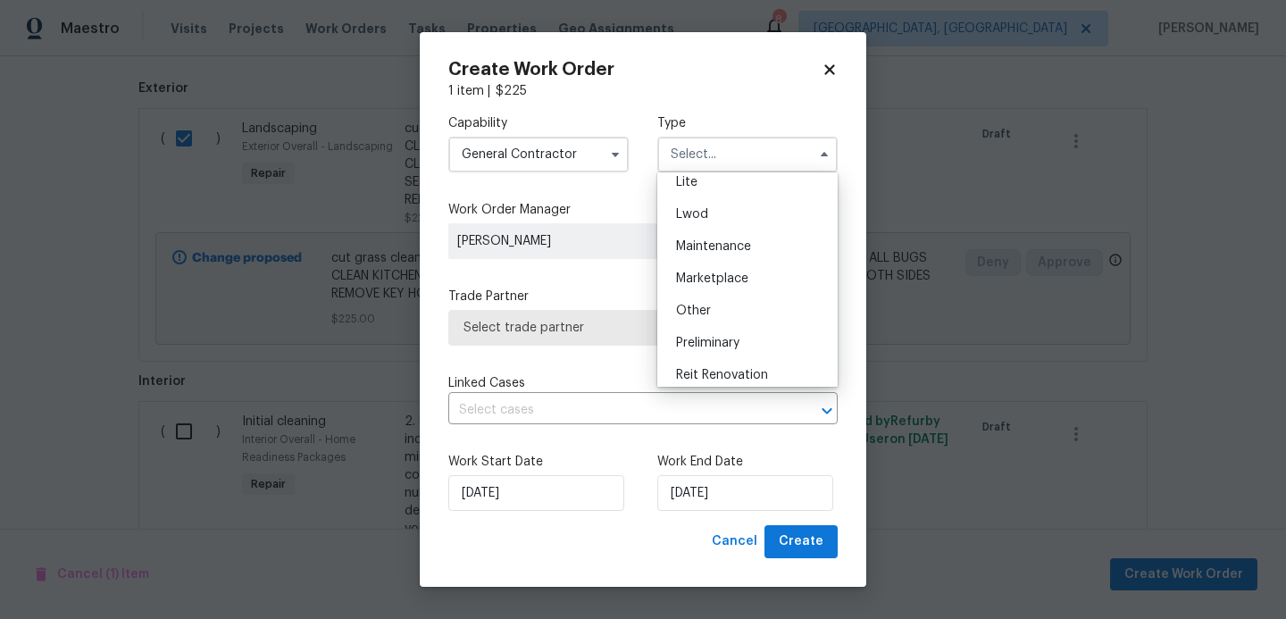
scroll to position [254, 0]
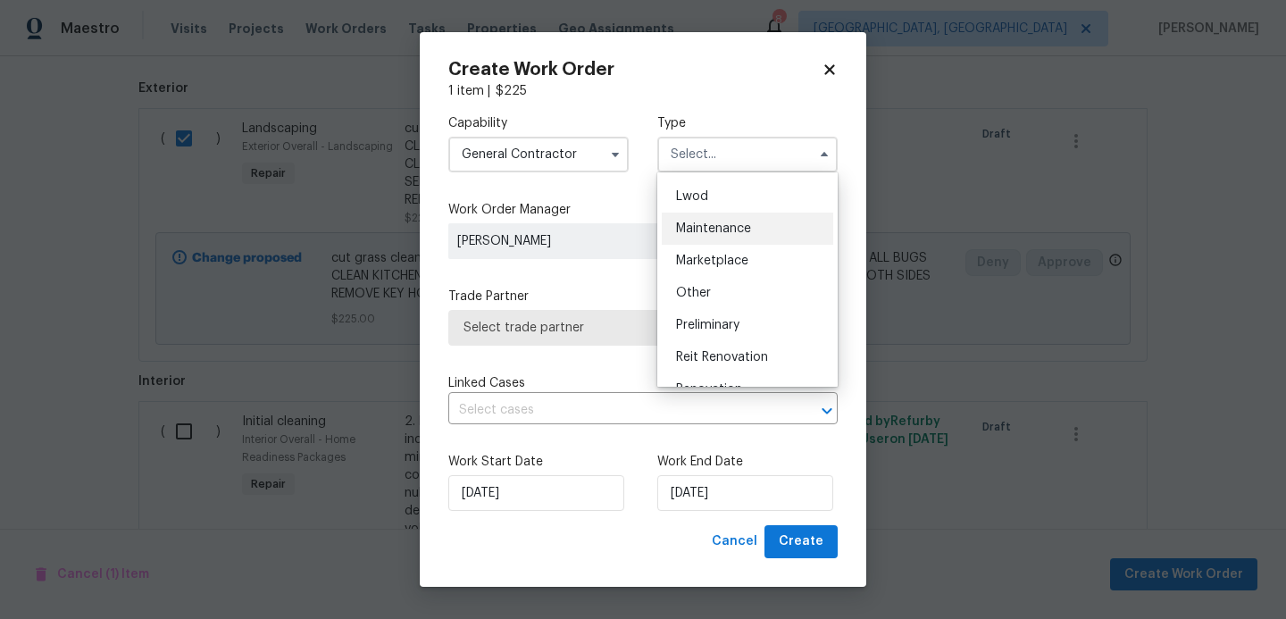
click at [734, 229] on span "Maintenance" at bounding box center [713, 228] width 75 height 12
type input "Maintenance"
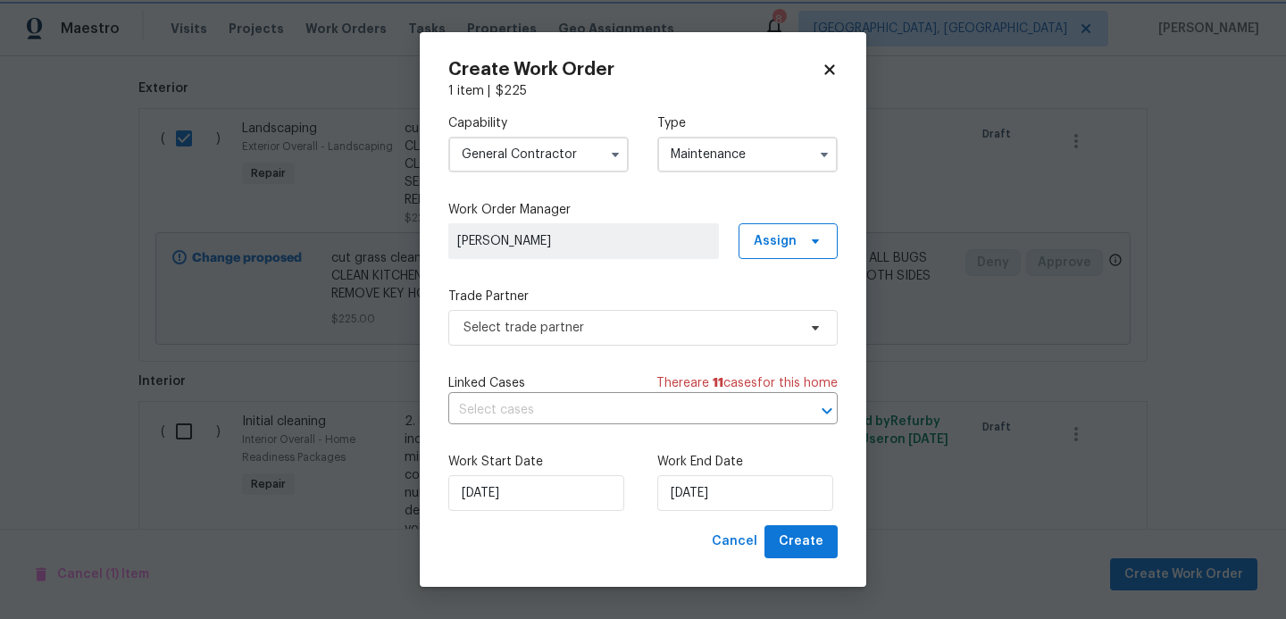
scroll to position [0, 0]
click at [650, 338] on span "Select trade partner" at bounding box center [642, 328] width 389 height 36
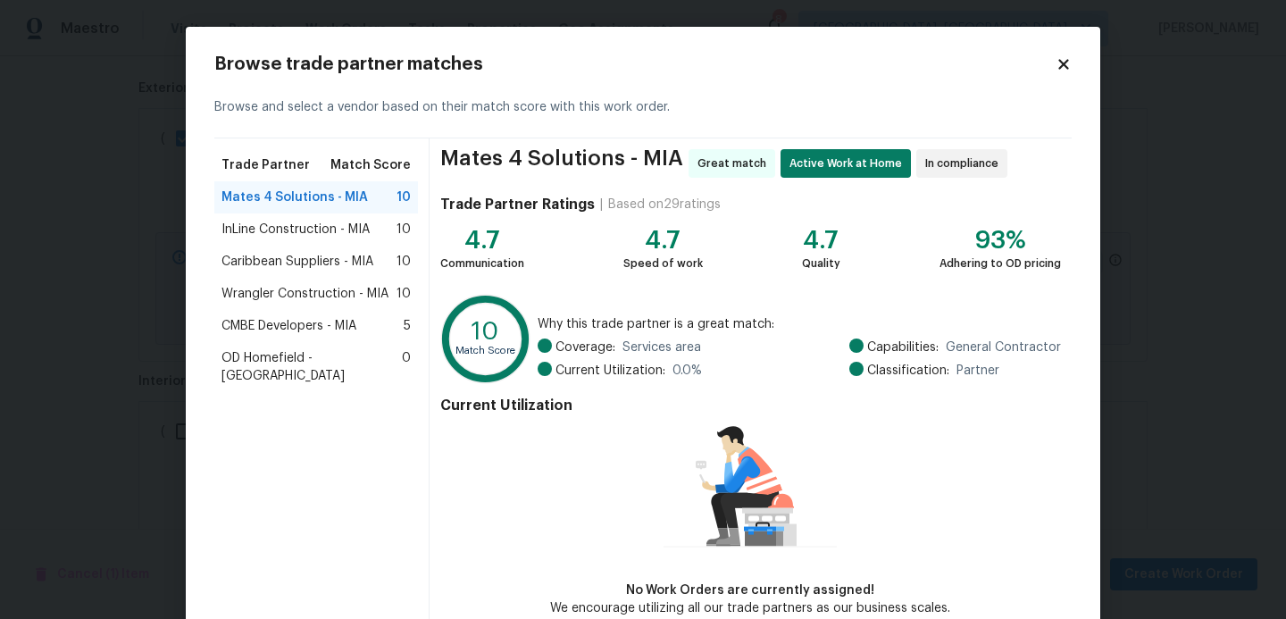
click at [303, 193] on span "Mates 4 Solutions - MIA" at bounding box center [294, 197] width 146 height 18
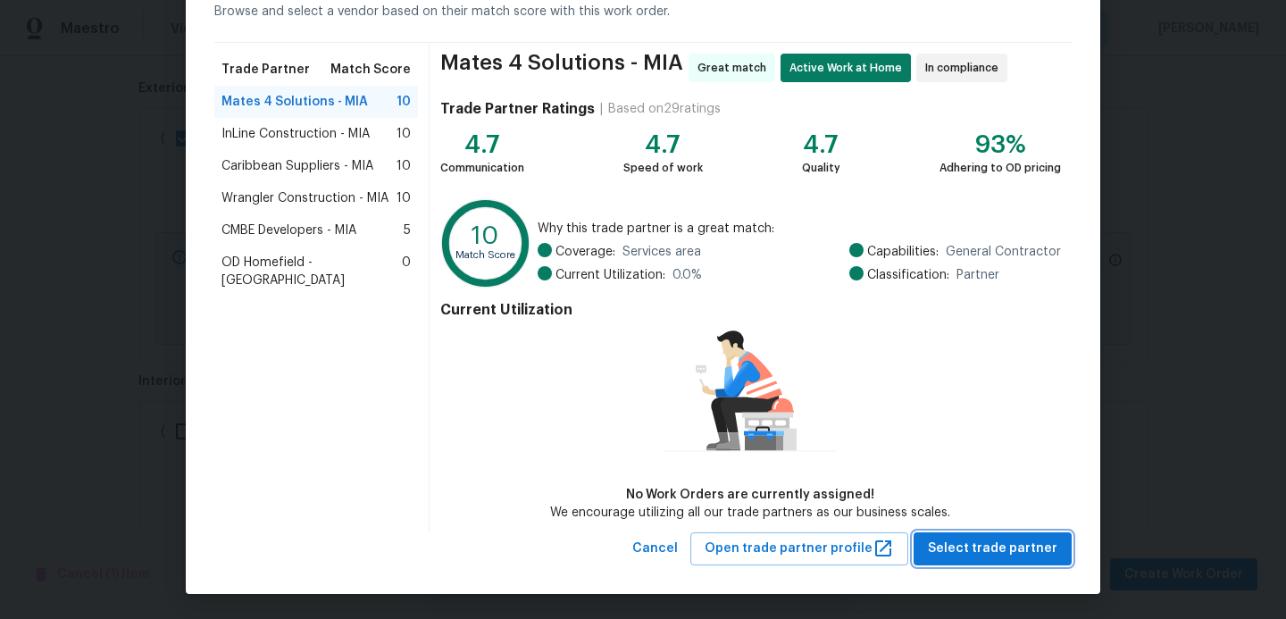
click at [1004, 542] on span "Select trade partner" at bounding box center [992, 548] width 129 height 22
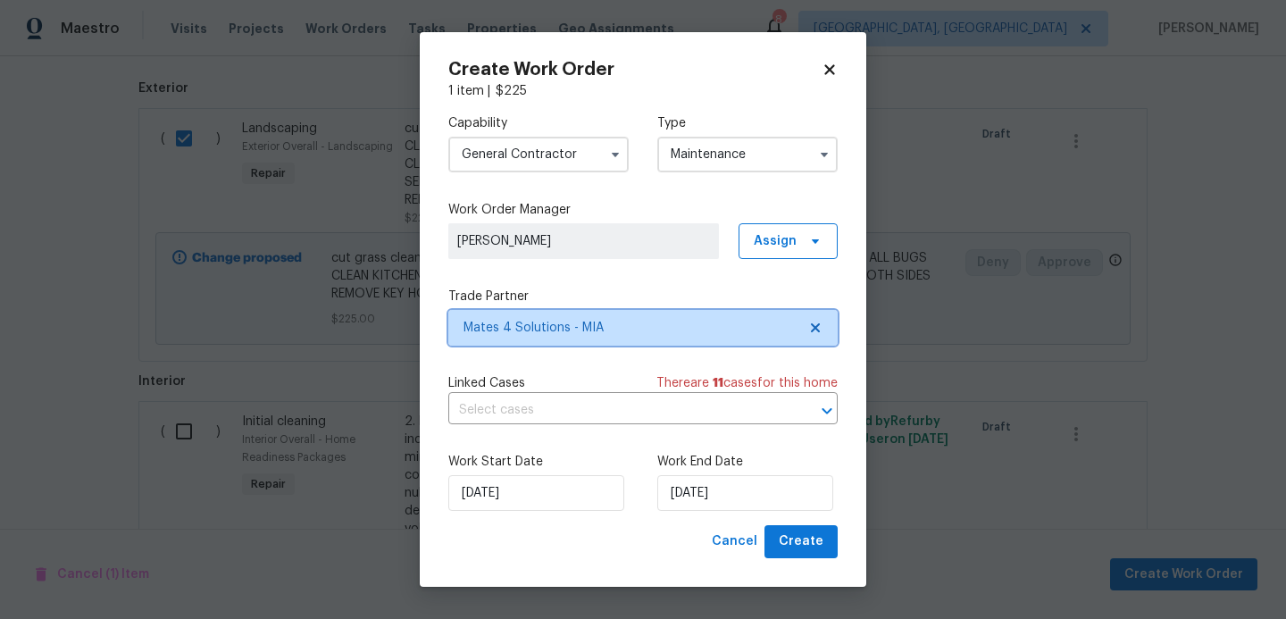
scroll to position [0, 0]
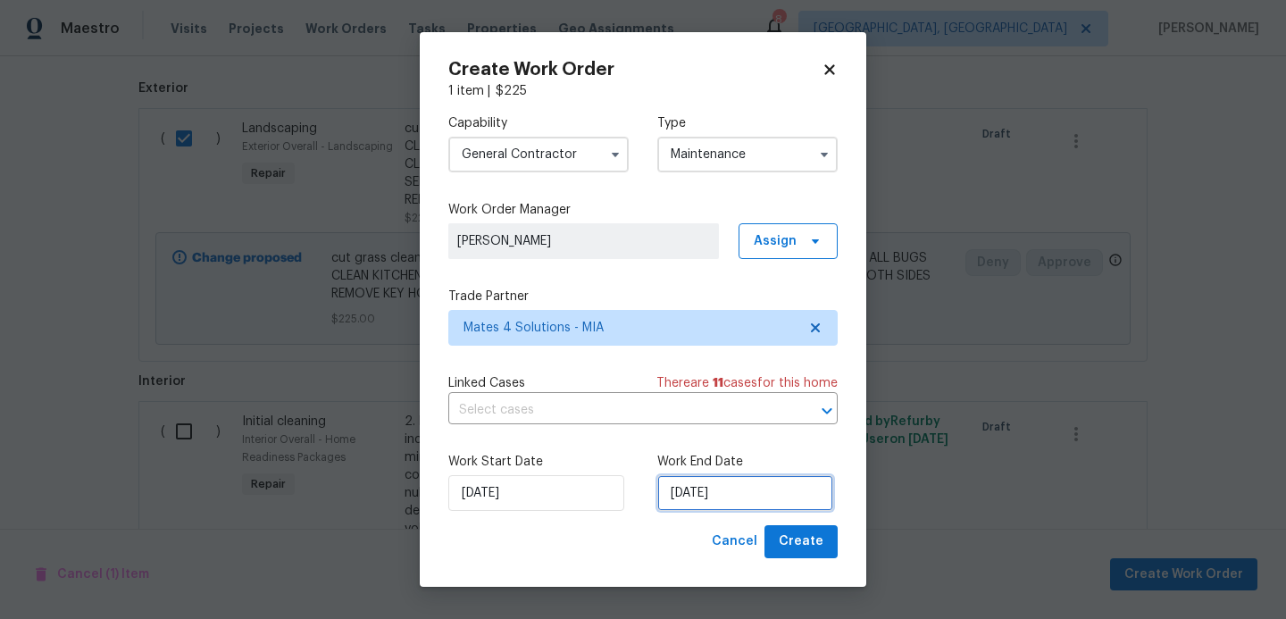
click at [757, 495] on input "[DATE]" at bounding box center [745, 493] width 176 height 36
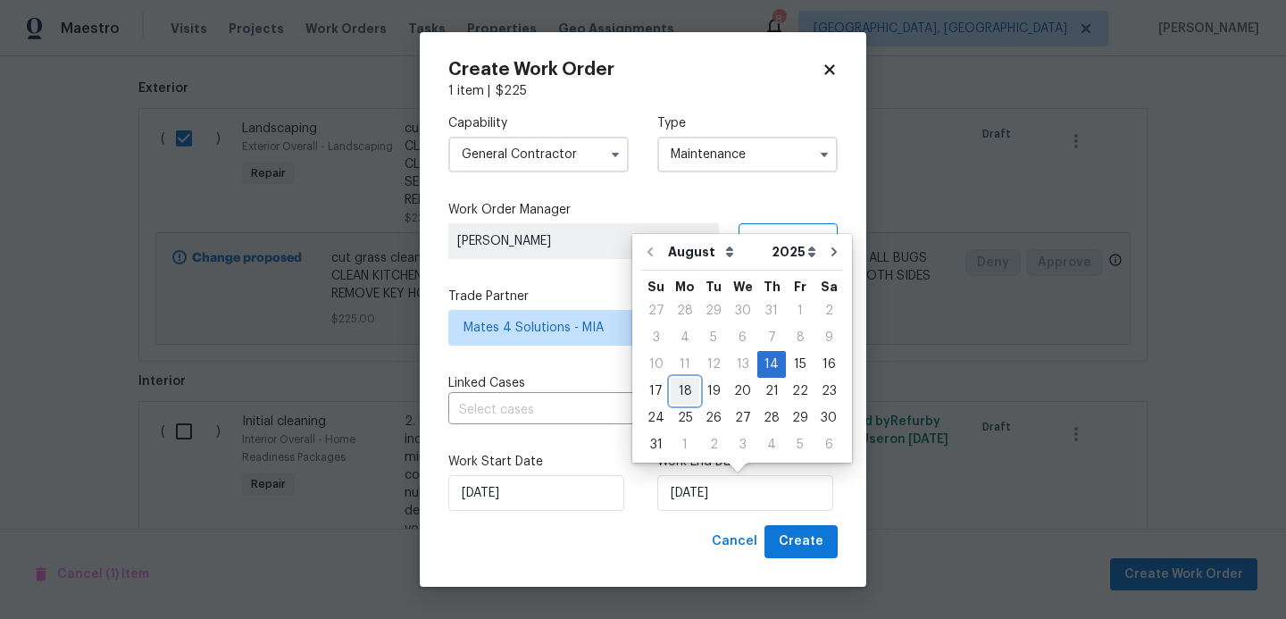
click at [681, 391] on div "18" at bounding box center [684, 391] width 29 height 25
type input "[DATE]"
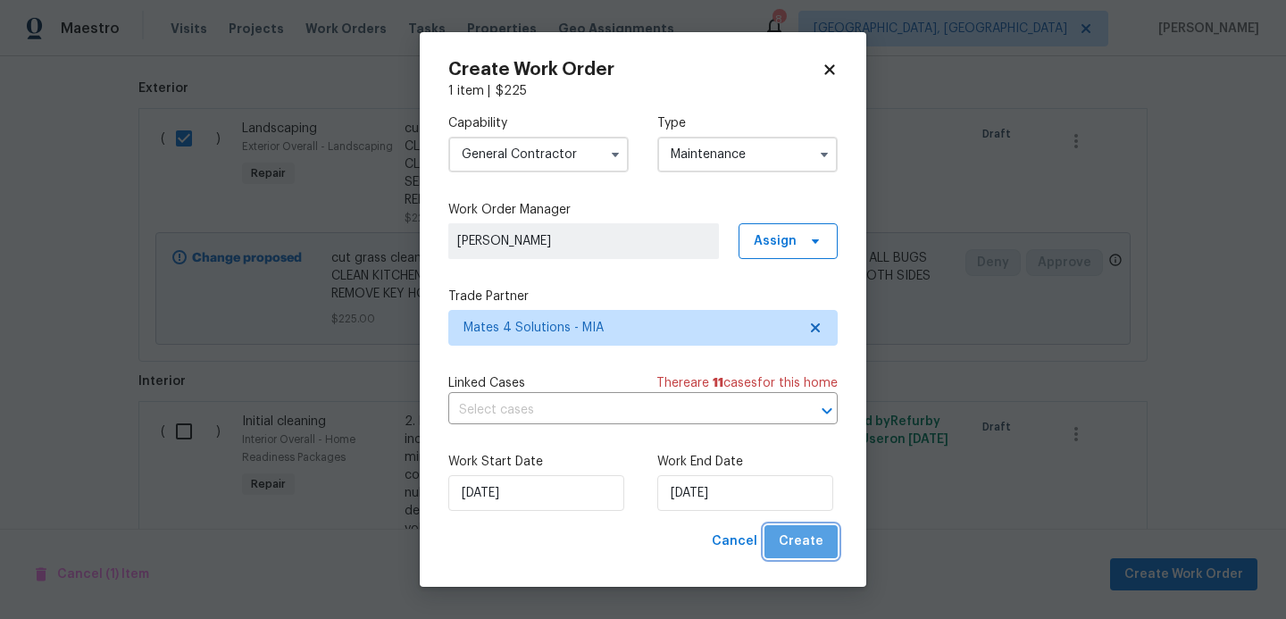
click at [816, 545] on span "Create" at bounding box center [800, 541] width 45 height 22
checkbox input "false"
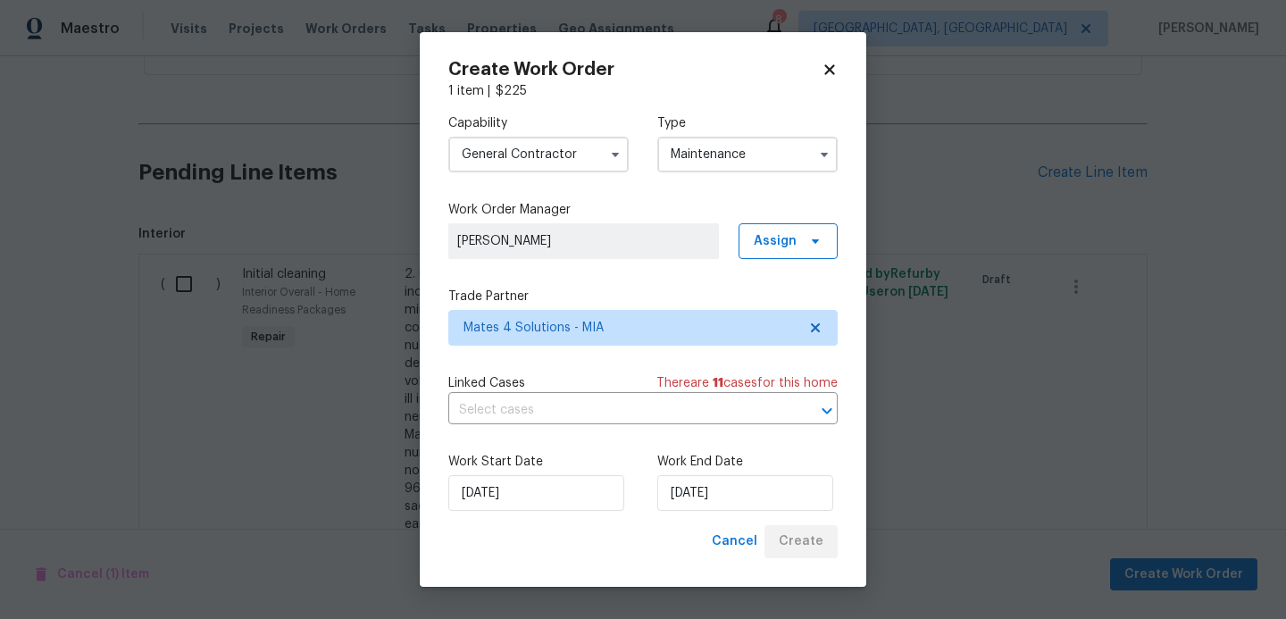
scroll to position [1397, 0]
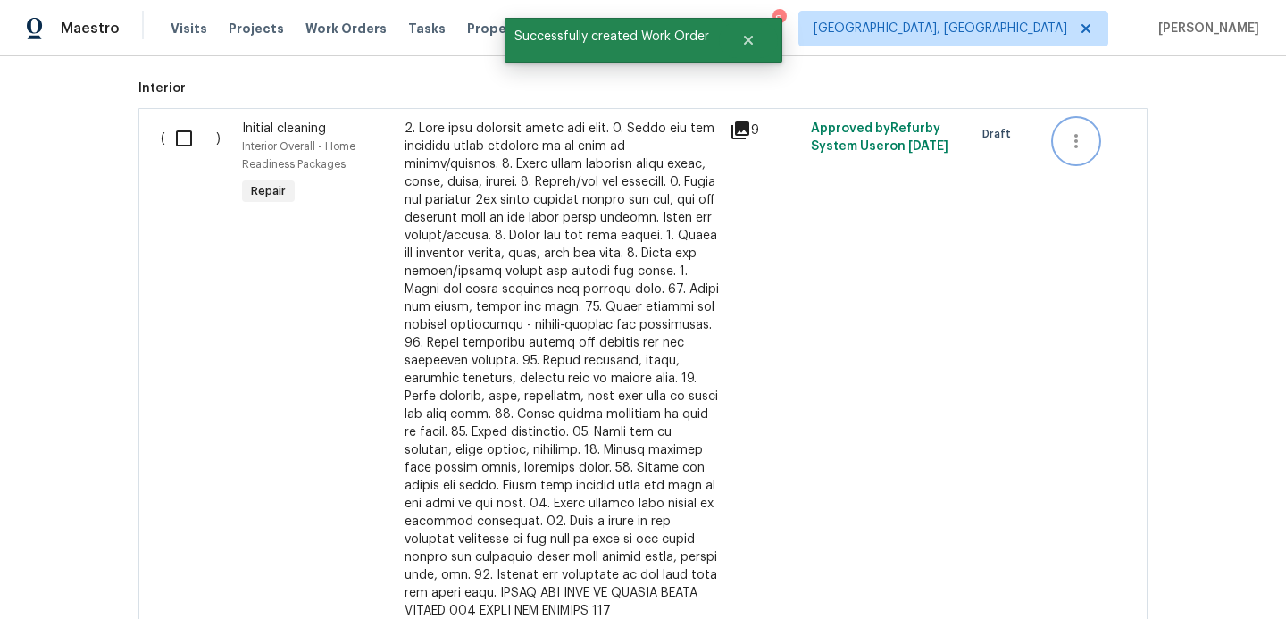
click at [1078, 141] on icon "button" at bounding box center [1075, 140] width 21 height 21
click at [1080, 141] on li "Cancel" at bounding box center [1088, 140] width 69 height 29
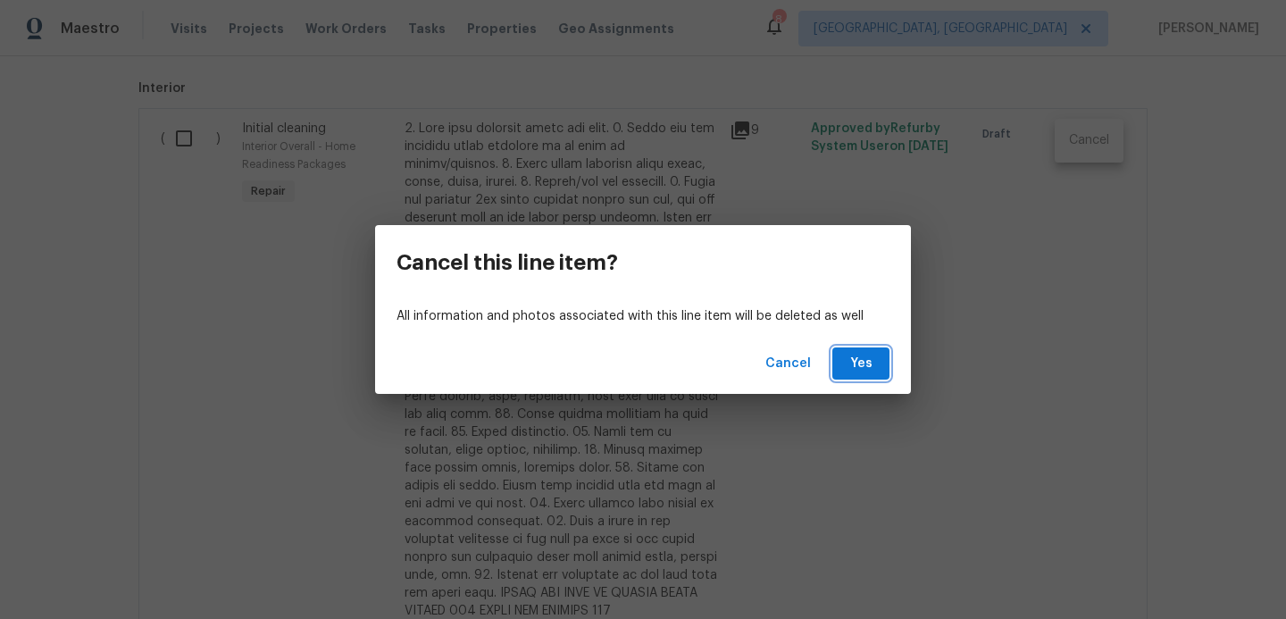
click at [849, 364] on span "Yes" at bounding box center [860, 364] width 29 height 22
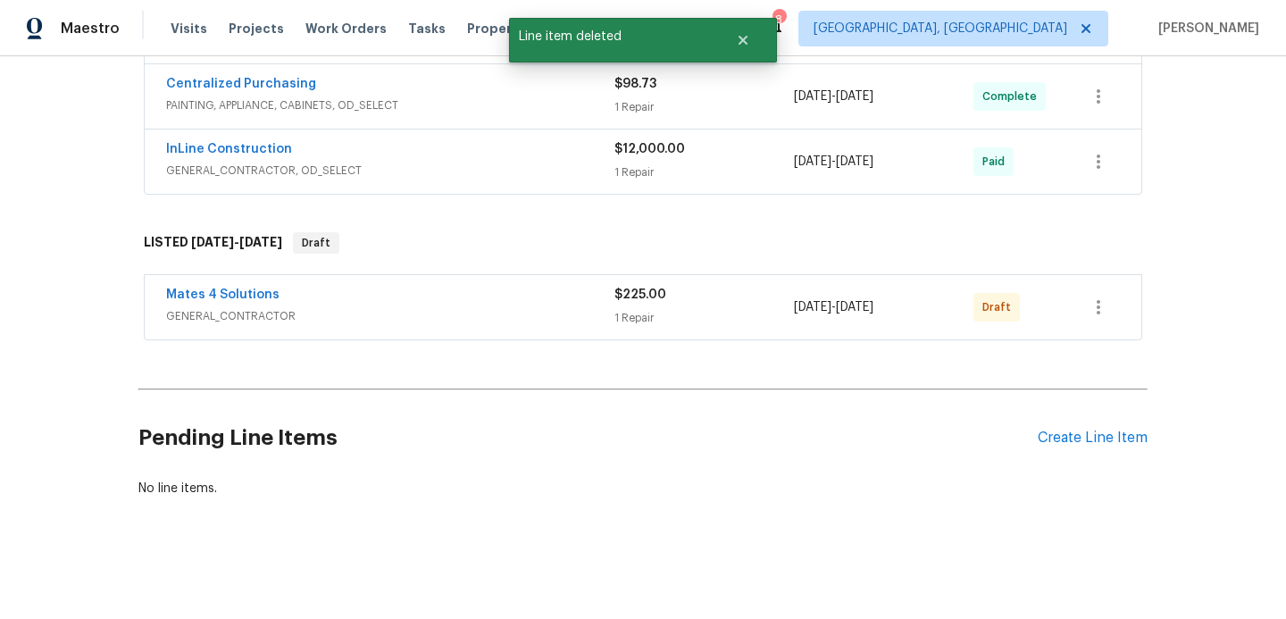
scroll to position [987, 0]
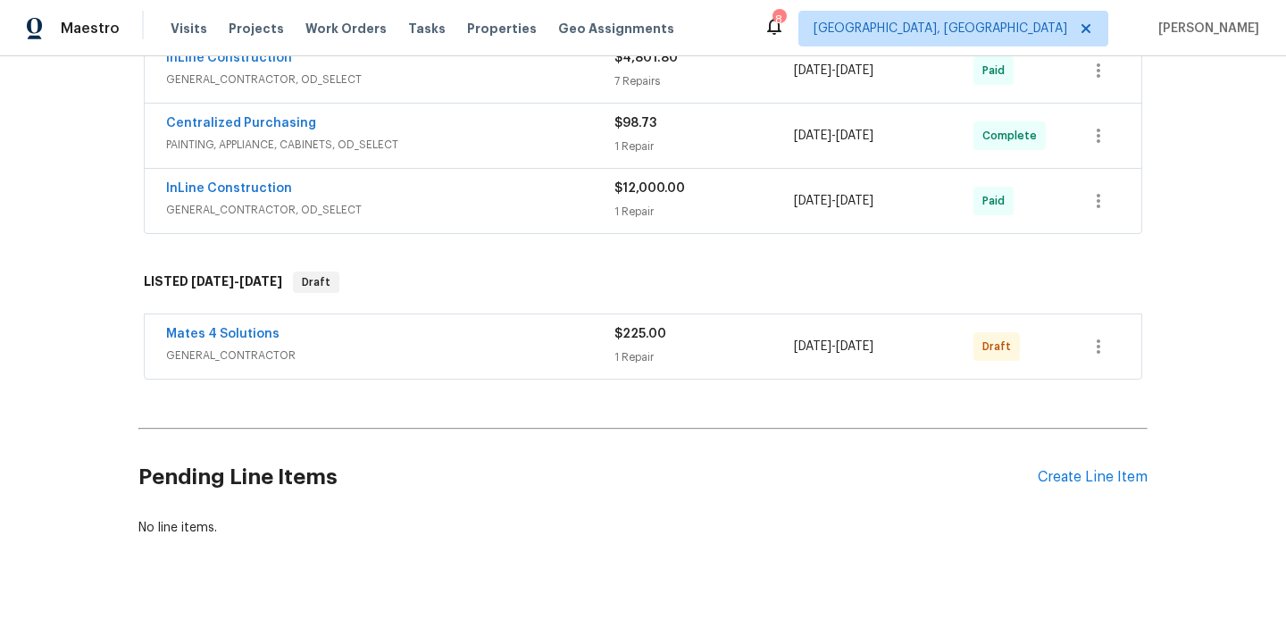
scroll to position [987, 0]
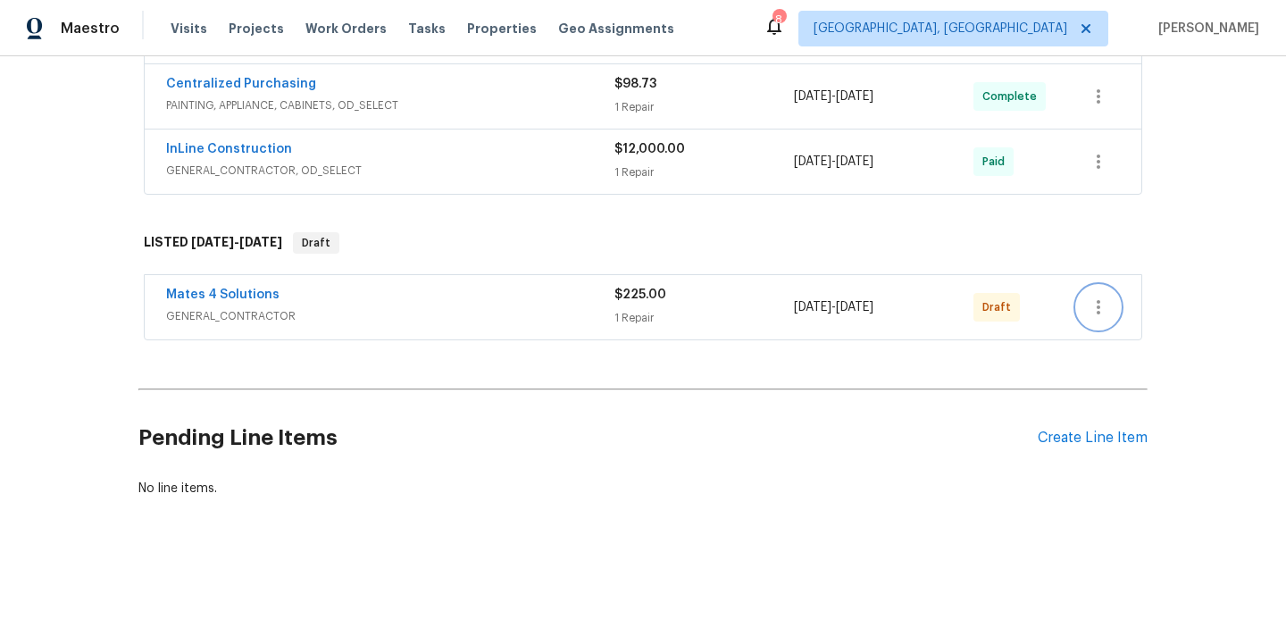
click at [1095, 312] on icon "button" at bounding box center [1097, 306] width 21 height 21
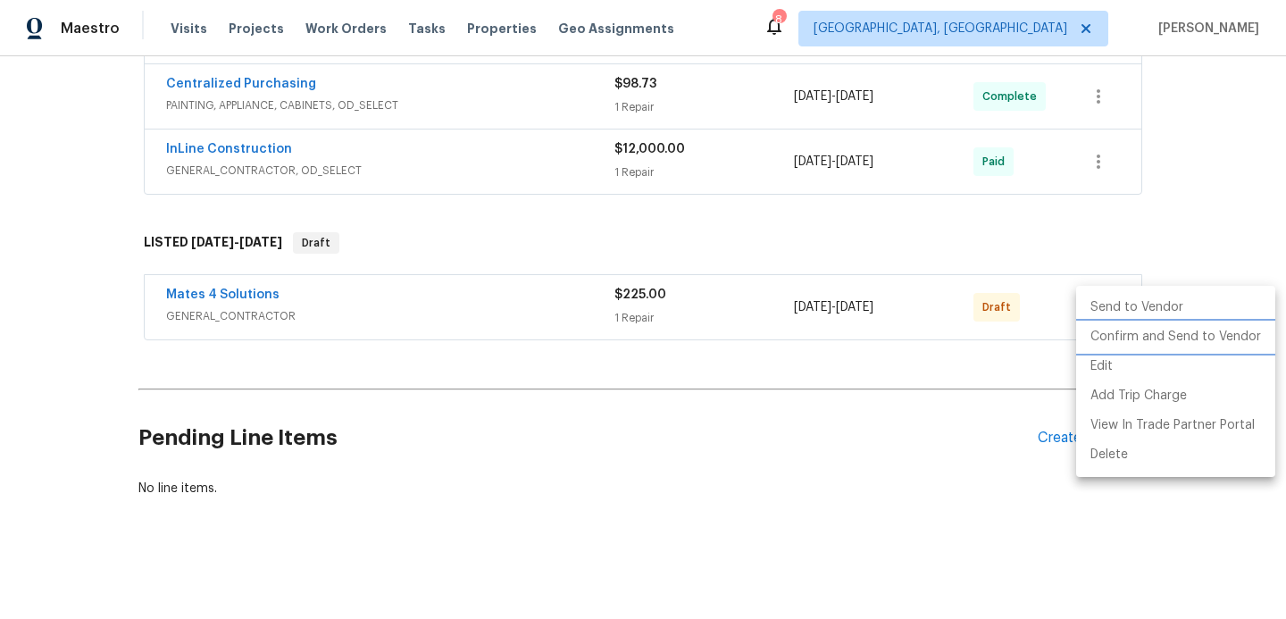
click at [1142, 340] on li "Confirm and Send to Vendor" at bounding box center [1175, 336] width 199 height 29
